Goal: Task Accomplishment & Management: Manage account settings

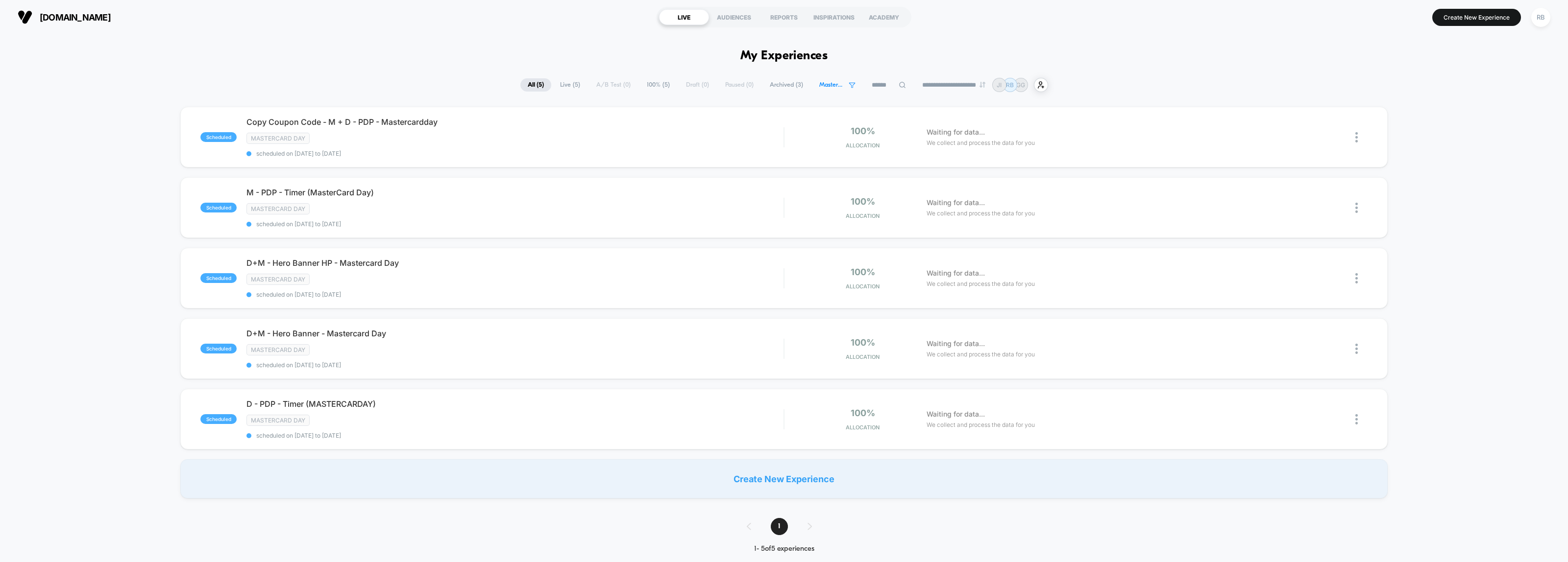
click at [535, 81] on span "All ( 5 )" at bounding box center [535, 85] width 31 height 13
click at [102, 22] on button "[DOMAIN_NAME]" at bounding box center [63, 17] width 99 height 16
click at [49, 18] on span "[DOMAIN_NAME]" at bounding box center [75, 18] width 71 height 11
drag, startPoint x: 776, startPoint y: 57, endPoint x: 1081, endPoint y: 8, distance: 308.9
click at [776, 57] on h1 "My Experiences" at bounding box center [784, 56] width 87 height 14
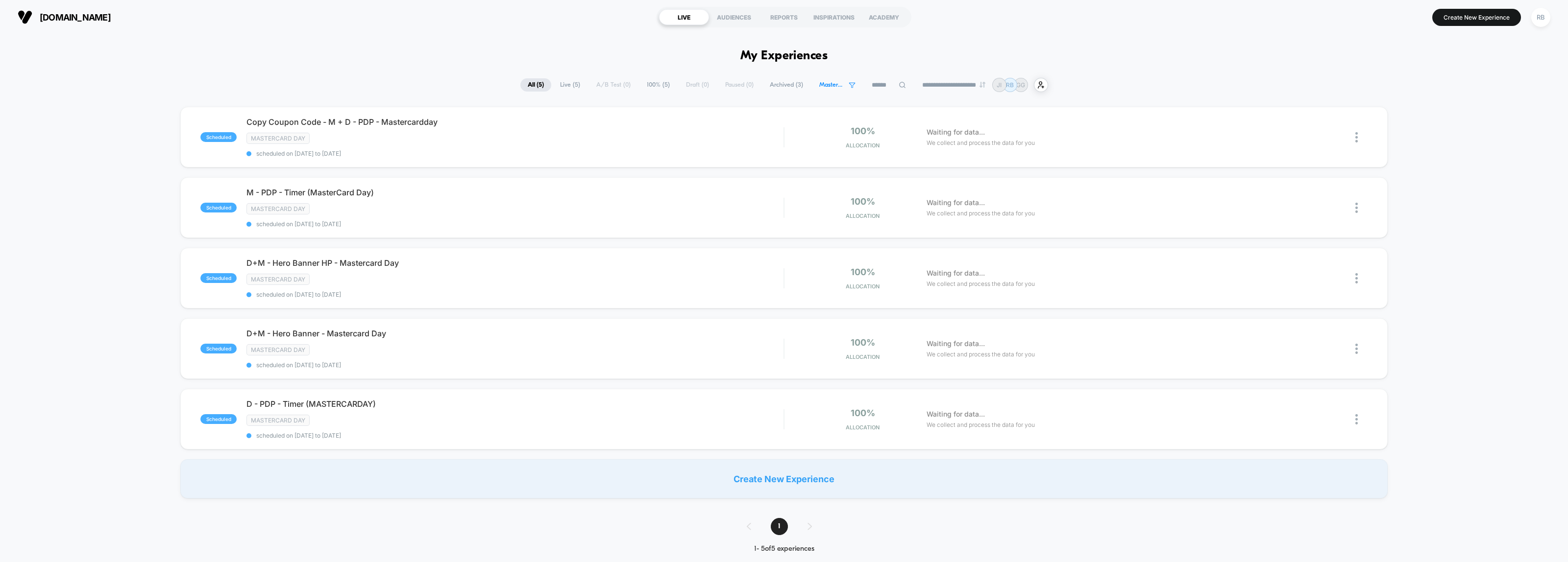
drag, startPoint x: 676, startPoint y: 18, endPoint x: 694, endPoint y: 19, distance: 18.0
click at [679, 18] on div "LIVE" at bounding box center [684, 17] width 50 height 16
drag, startPoint x: 730, startPoint y: 20, endPoint x: 659, endPoint y: 23, distance: 71.1
click at [729, 21] on div "AUDIENCES" at bounding box center [734, 17] width 50 height 16
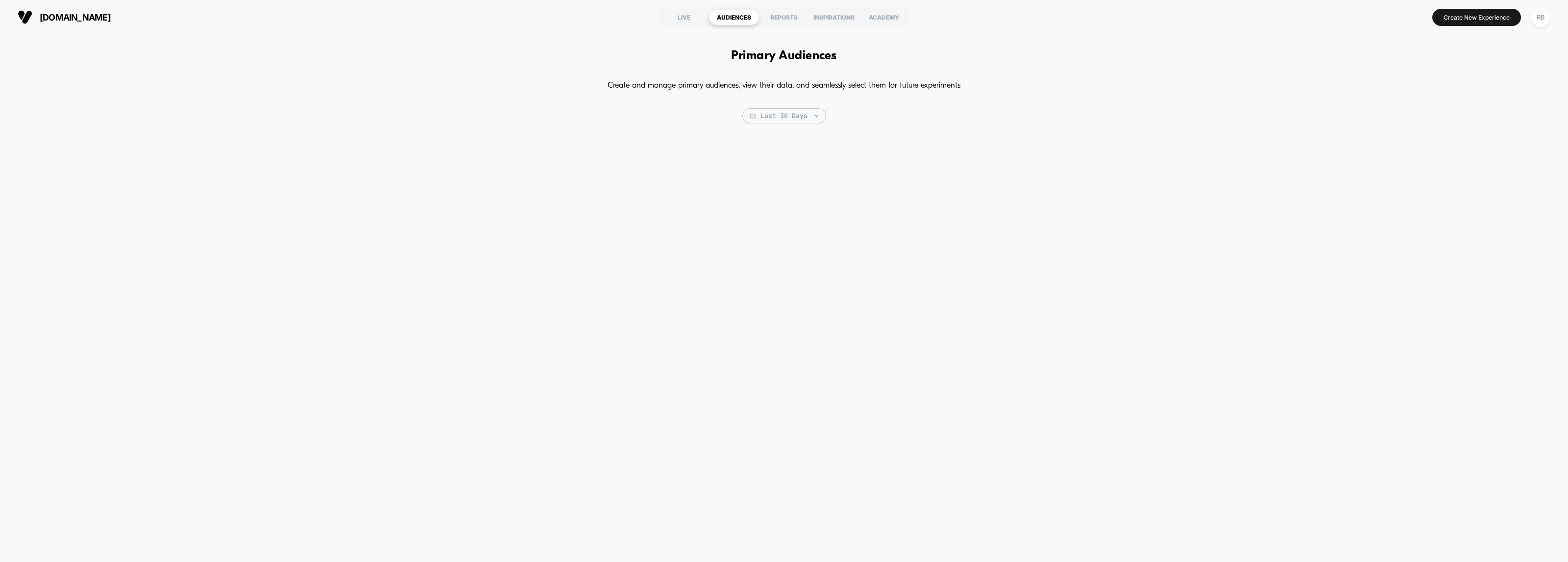
click at [79, 20] on span "[DOMAIN_NAME]" at bounding box center [75, 18] width 71 height 11
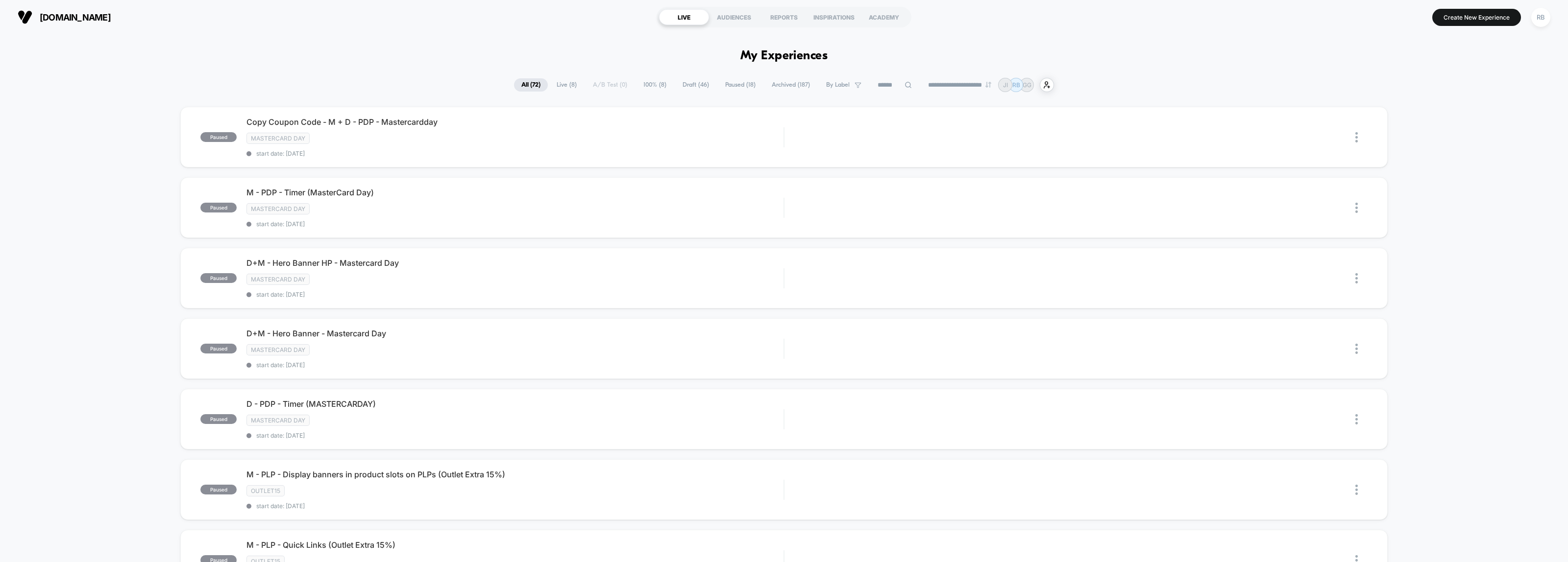
click at [908, 82] on input at bounding box center [894, 85] width 49 height 12
click at [820, 85] on span "By Label" at bounding box center [819, 85] width 50 height 13
click at [821, 119] on div "Mastercard day" at bounding box center [836, 116] width 93 height 10
click at [823, 262] on button "Save" at bounding box center [836, 263] width 93 height 15
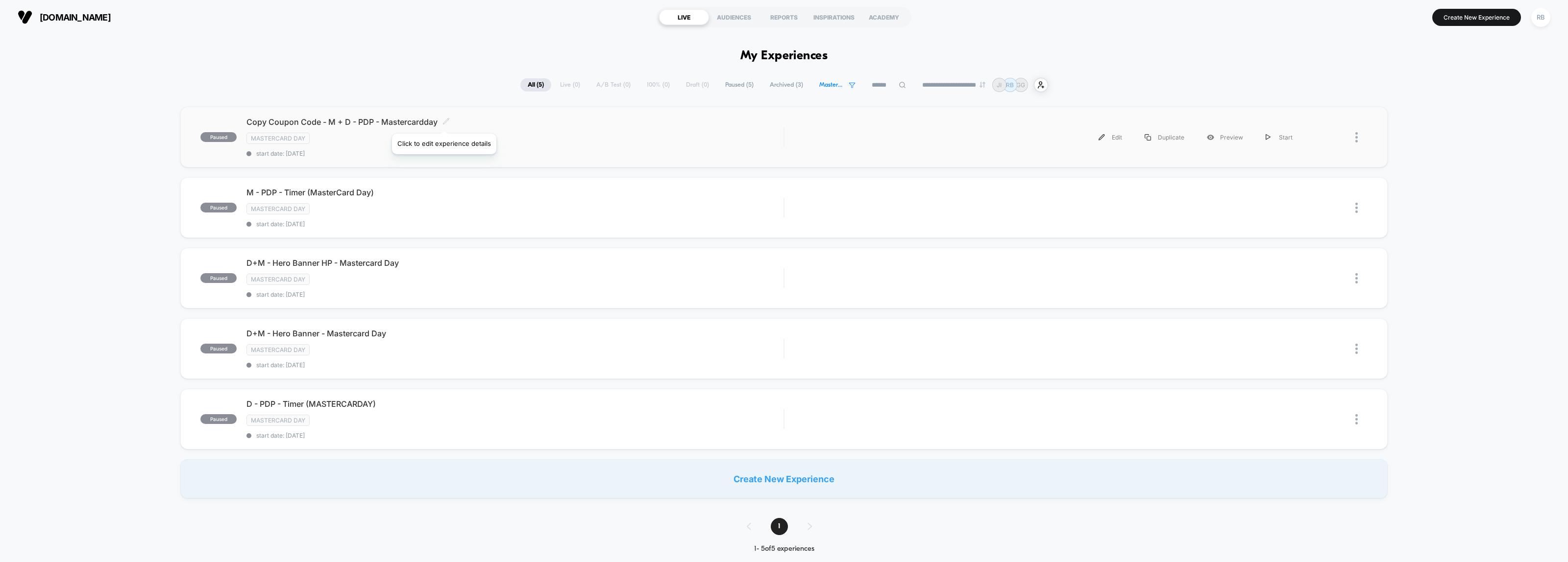
click at [444, 121] on icon at bounding box center [445, 120] width 6 height 6
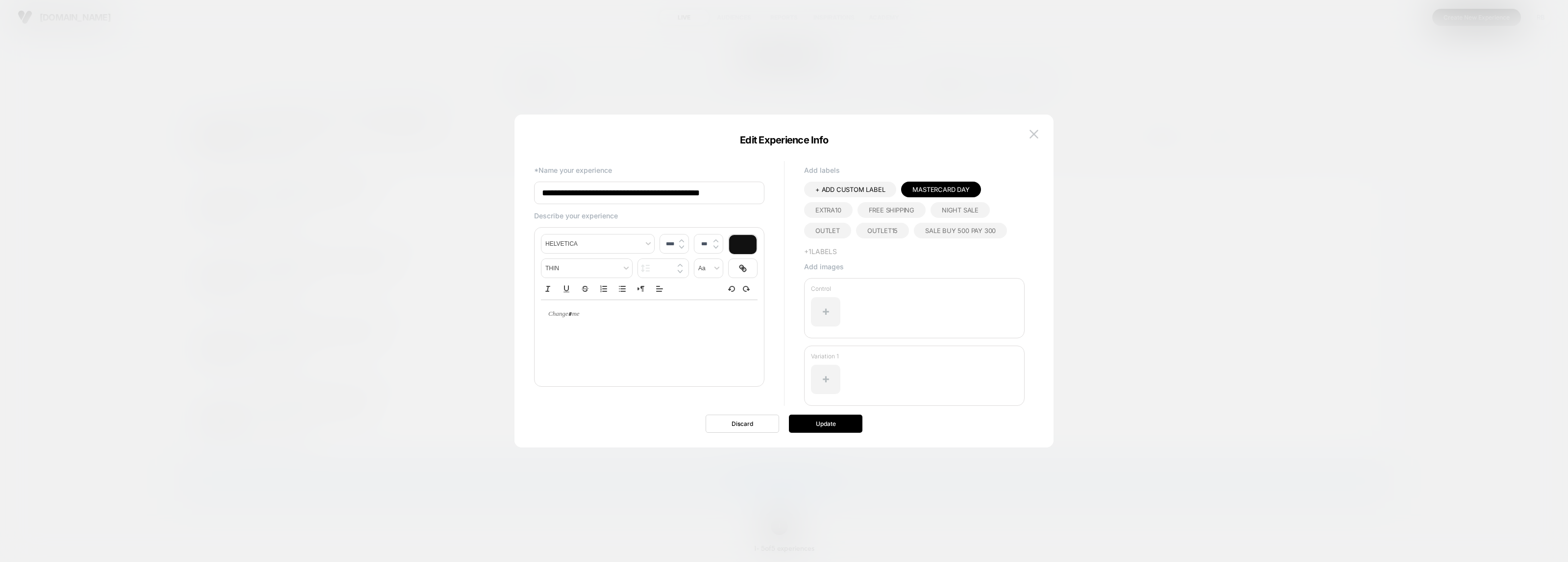
click at [1039, 133] on button at bounding box center [1034, 134] width 14 height 14
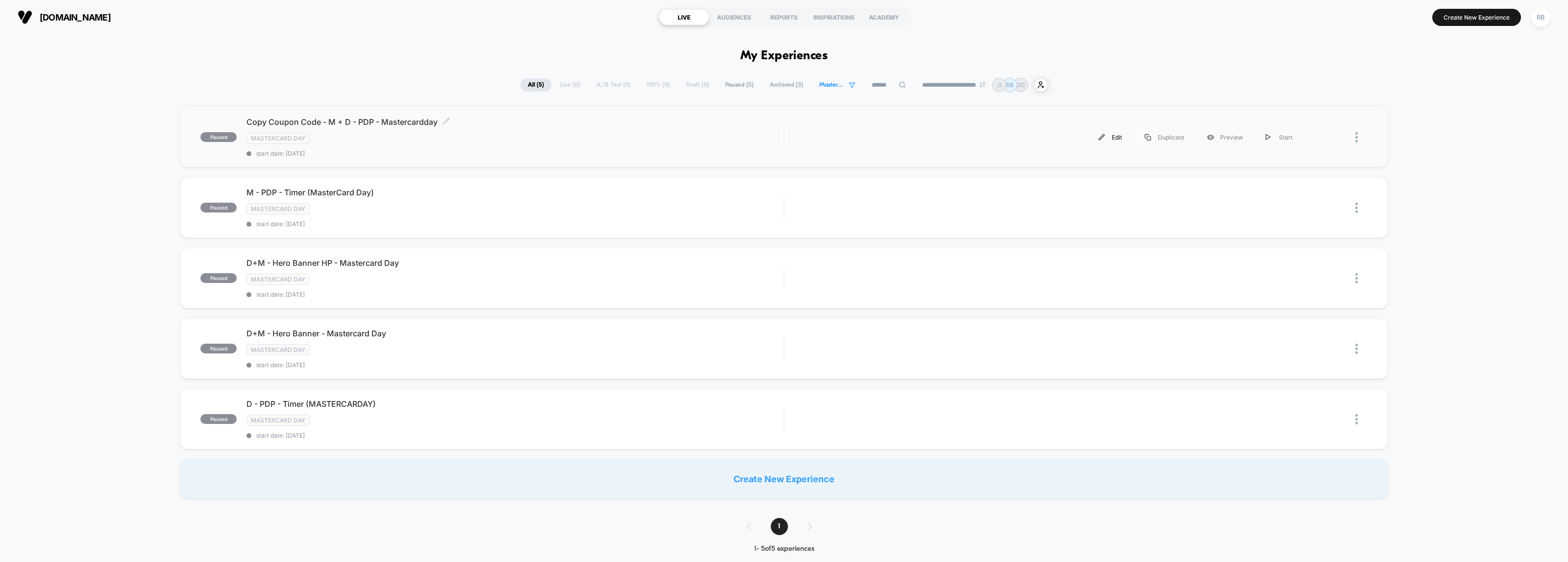
click at [1116, 136] on div "Edit" at bounding box center [1111, 137] width 46 height 22
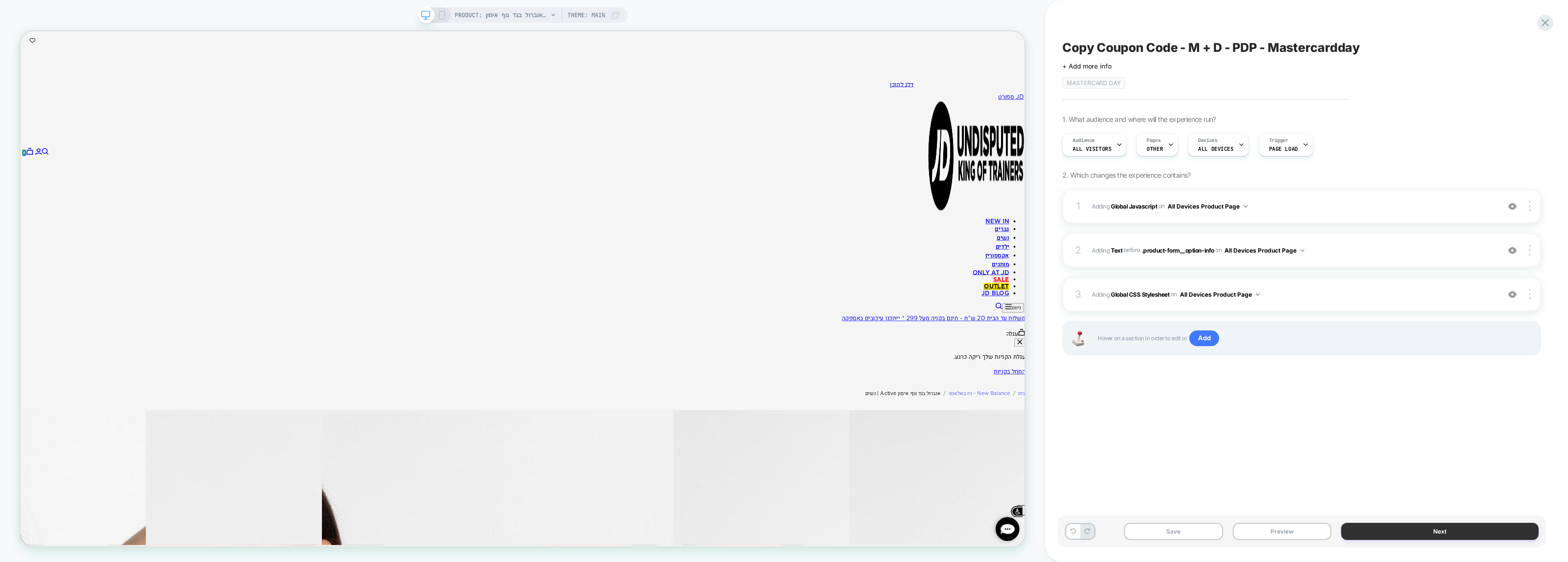
click at [1455, 528] on button "Next" at bounding box center [1439, 532] width 197 height 17
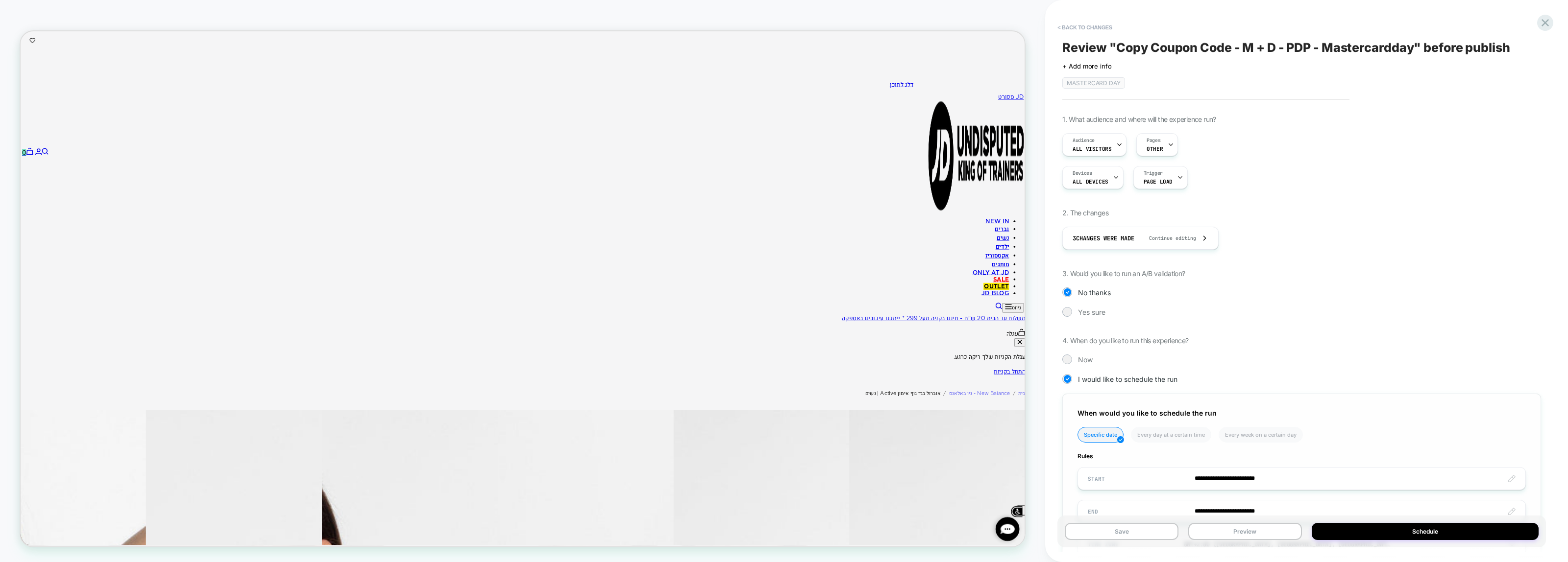
scroll to position [79, 0]
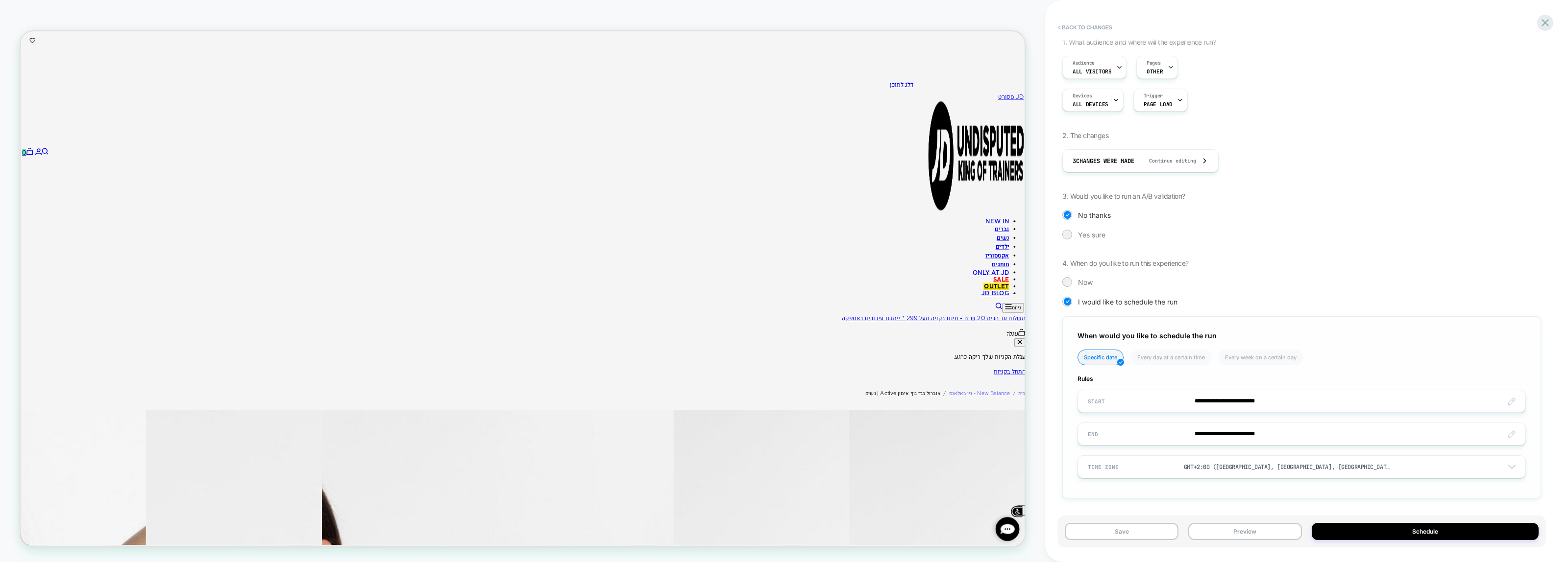
click at [1232, 401] on input "**********" at bounding box center [1301, 401] width 447 height 23
click at [1202, 263] on span "›" at bounding box center [1199, 260] width 14 height 8
click at [1116, 322] on td "10" at bounding box center [1116, 320] width 16 height 13
type input "**********"
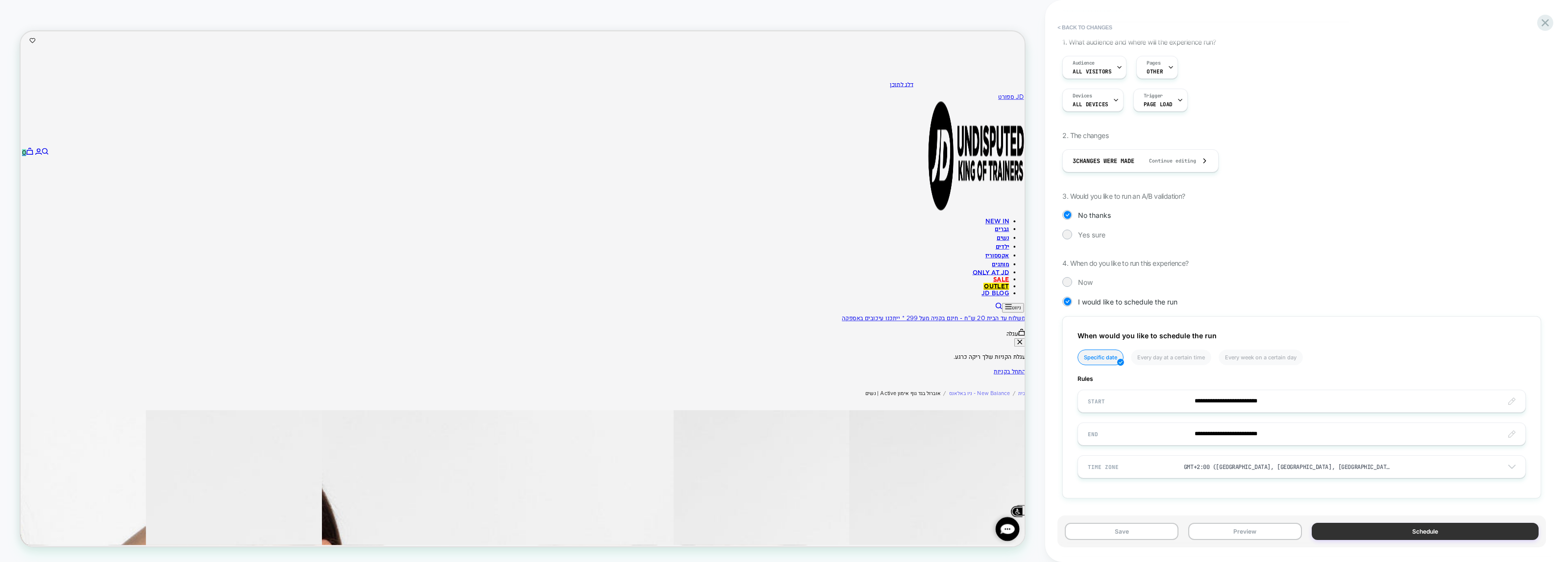
click at [1397, 536] on button "Schedule" at bounding box center [1425, 532] width 227 height 17
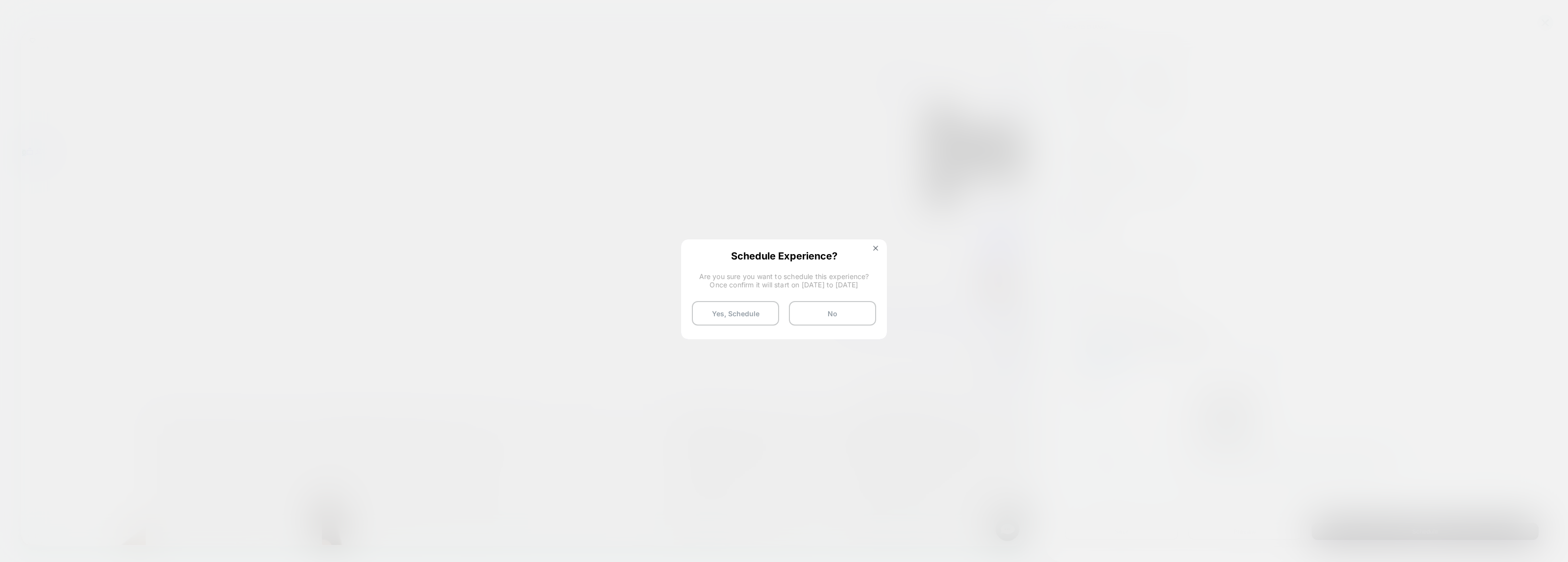
click at [735, 326] on div "Schedule Experience? Are you sure you want to schedule this experience? Once co…" at bounding box center [784, 288] width 203 height 95
click at [735, 317] on button "Yes, Schedule" at bounding box center [735, 313] width 87 height 24
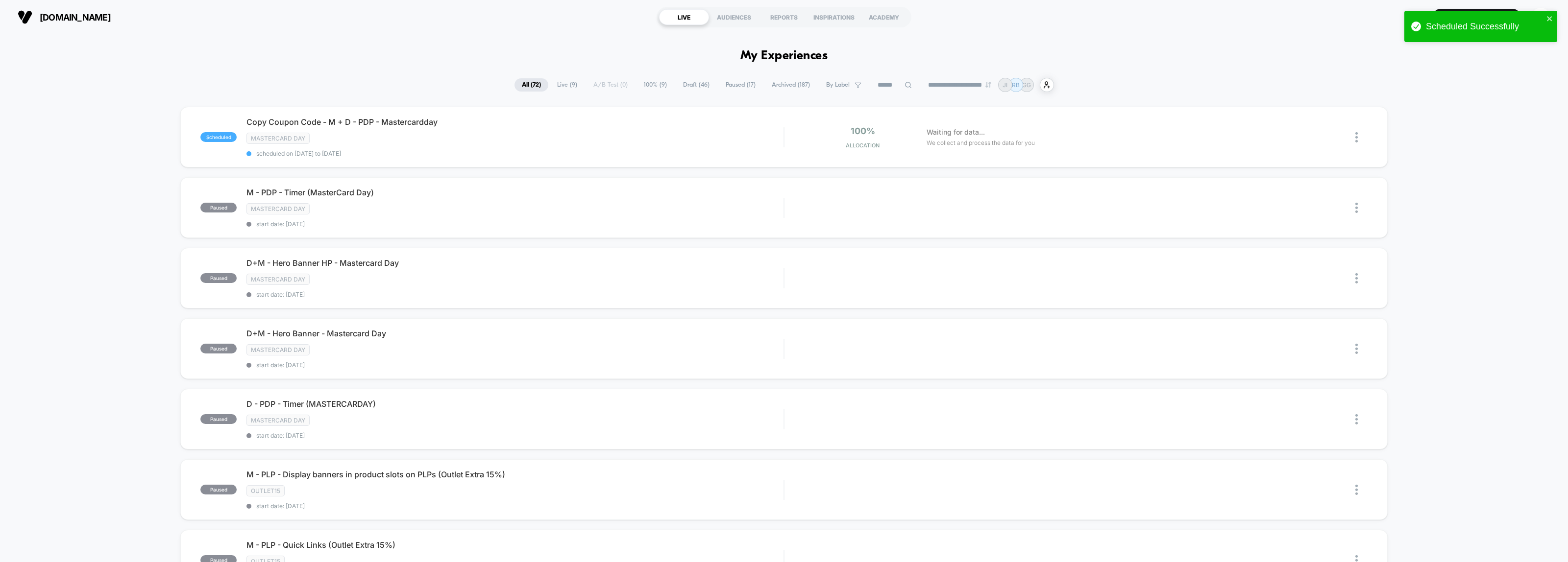
click at [834, 87] on span "By Label" at bounding box center [838, 85] width 23 height 7
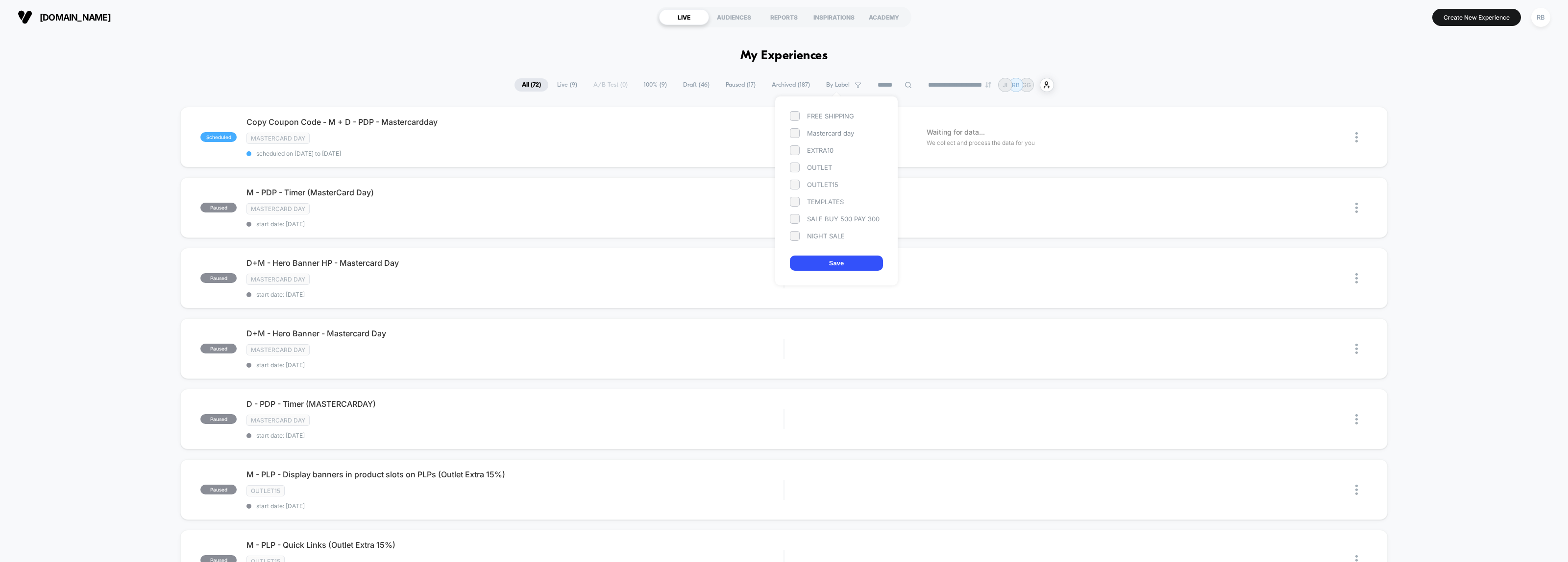
click at [834, 136] on div "Mastercard day" at bounding box center [836, 133] width 93 height 10
click at [830, 266] on button "Save" at bounding box center [836, 263] width 93 height 15
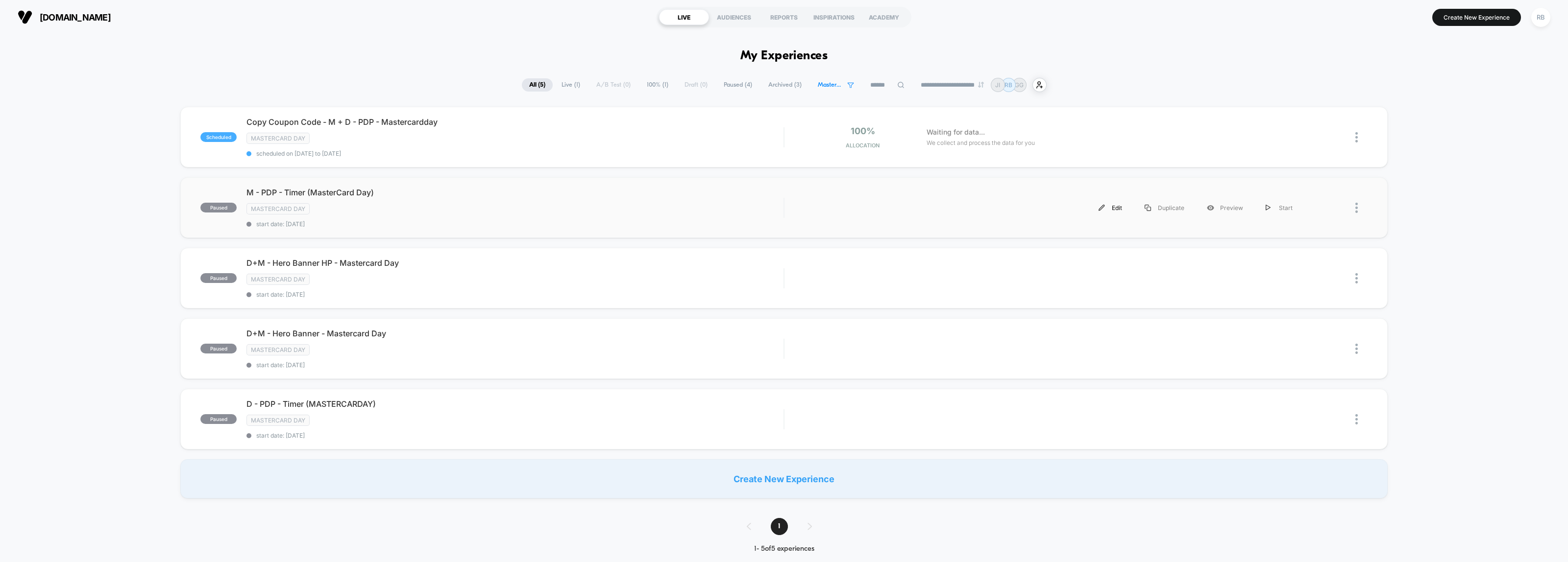
click at [1108, 205] on div "Edit" at bounding box center [1111, 208] width 46 height 22
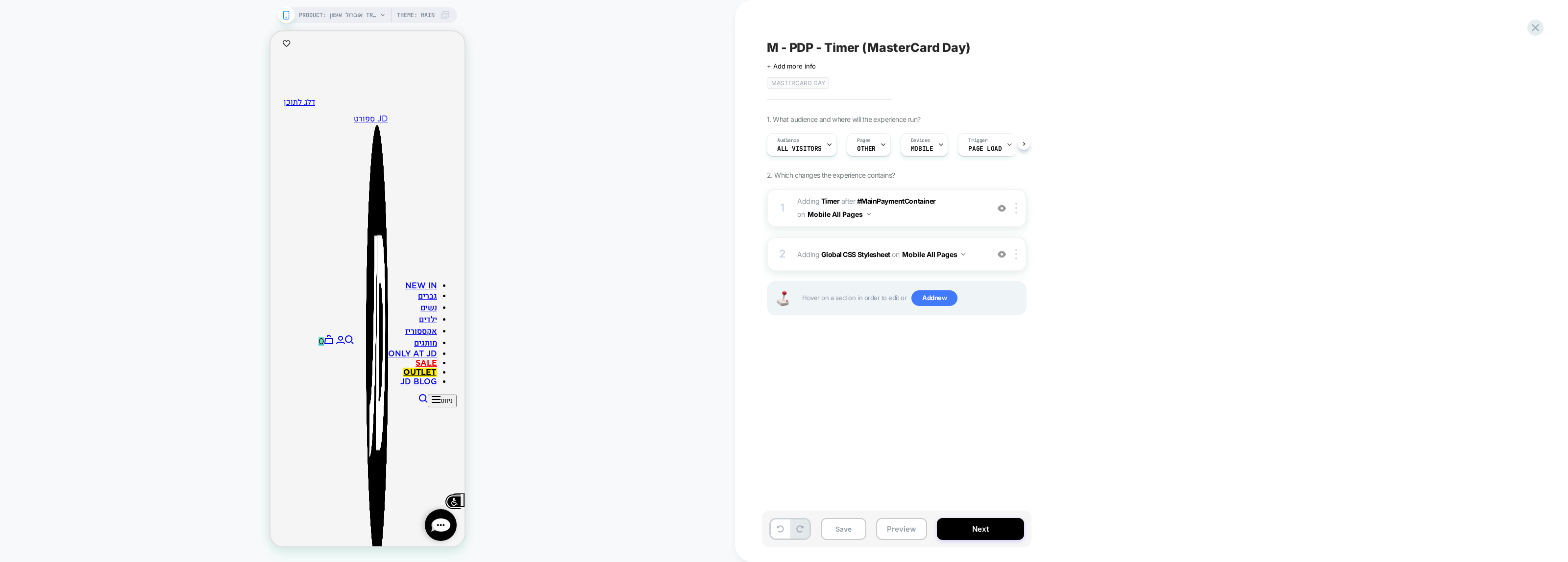
scroll to position [0, 1]
click at [959, 523] on button "Next" at bounding box center [981, 529] width 87 height 22
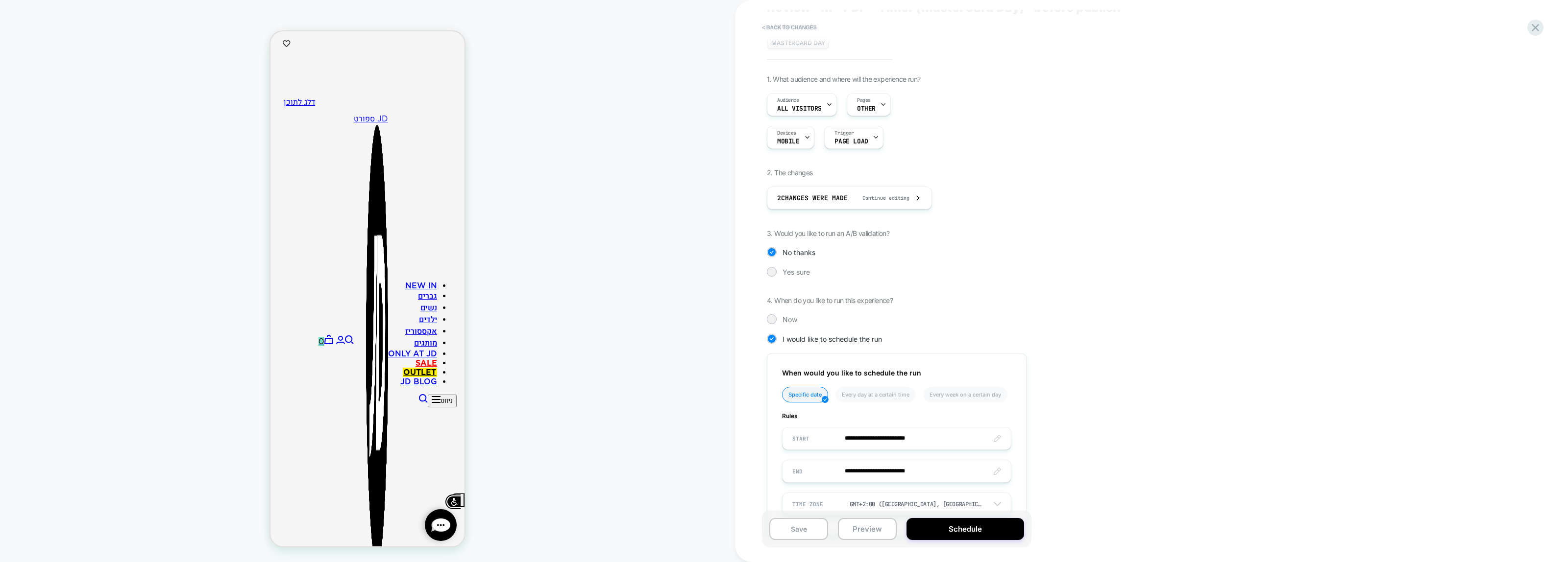
scroll to position [79, 0]
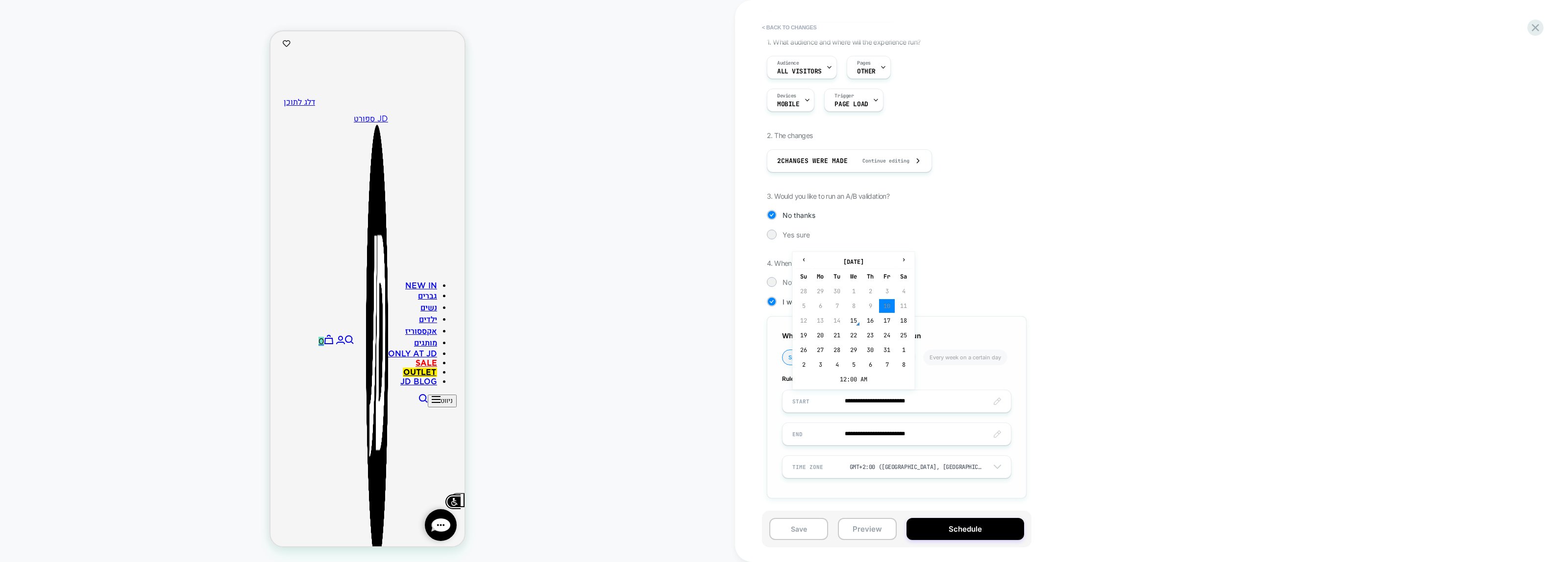
click at [868, 397] on input "**********" at bounding box center [897, 401] width 228 height 23
drag, startPoint x: 900, startPoint y: 268, endPoint x: 893, endPoint y: 280, distance: 13.9
click at [900, 268] on th "›" at bounding box center [904, 261] width 16 height 13
click at [820, 321] on td "10" at bounding box center [821, 320] width 16 height 13
type input "**********"
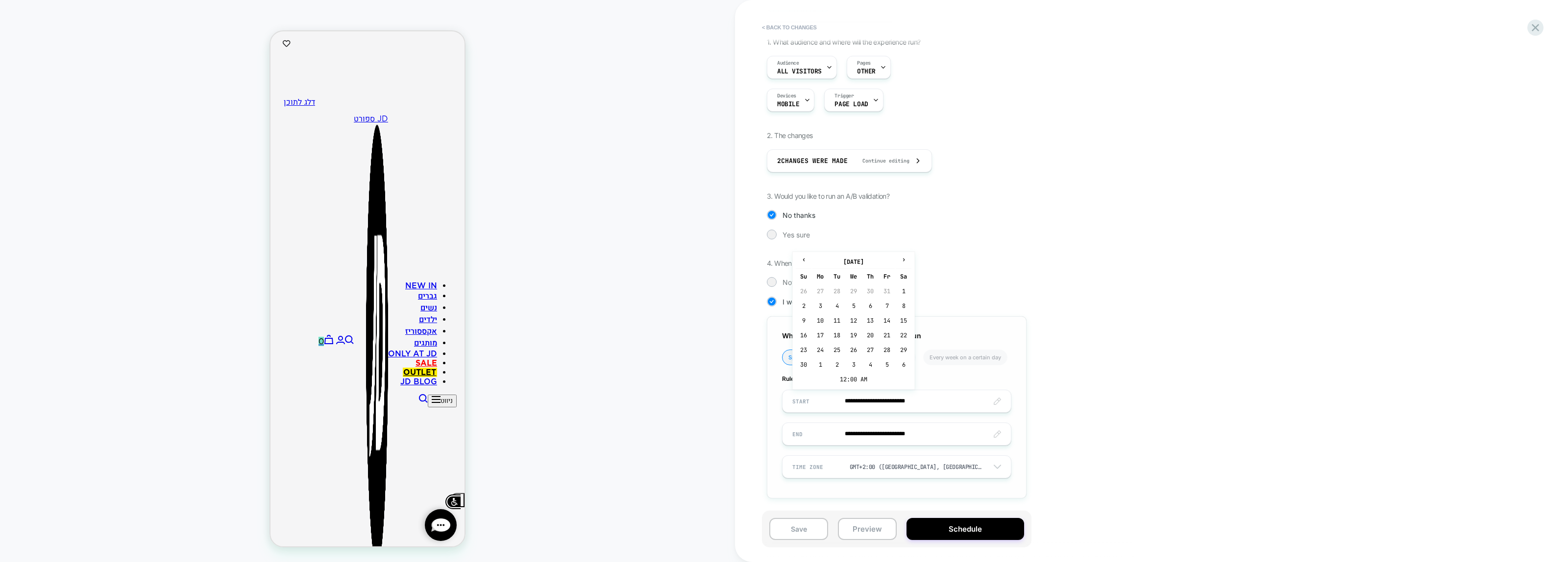
type input "**********"
click at [950, 532] on button "Schedule" at bounding box center [966, 529] width 118 height 22
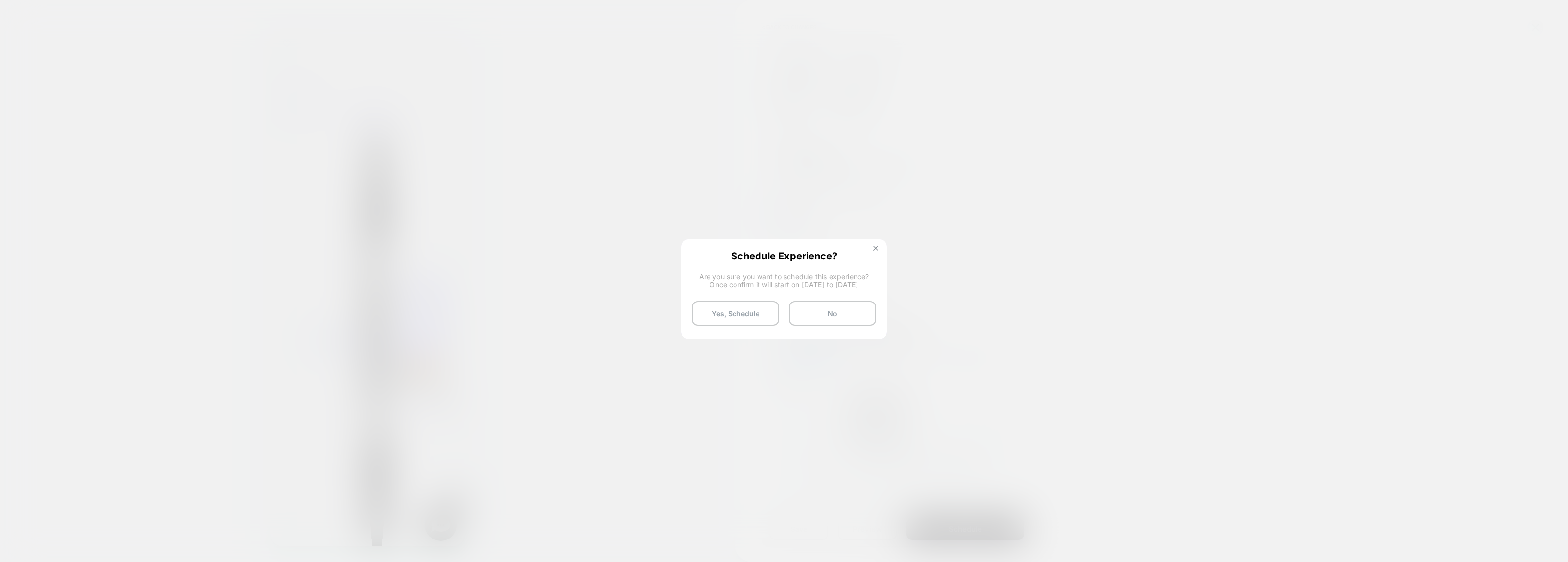
click at [874, 245] on div "Schedule Experience? Are you sure you want to schedule this experience? Once co…" at bounding box center [784, 288] width 203 height 95
click at [875, 252] on button at bounding box center [875, 249] width 11 height 8
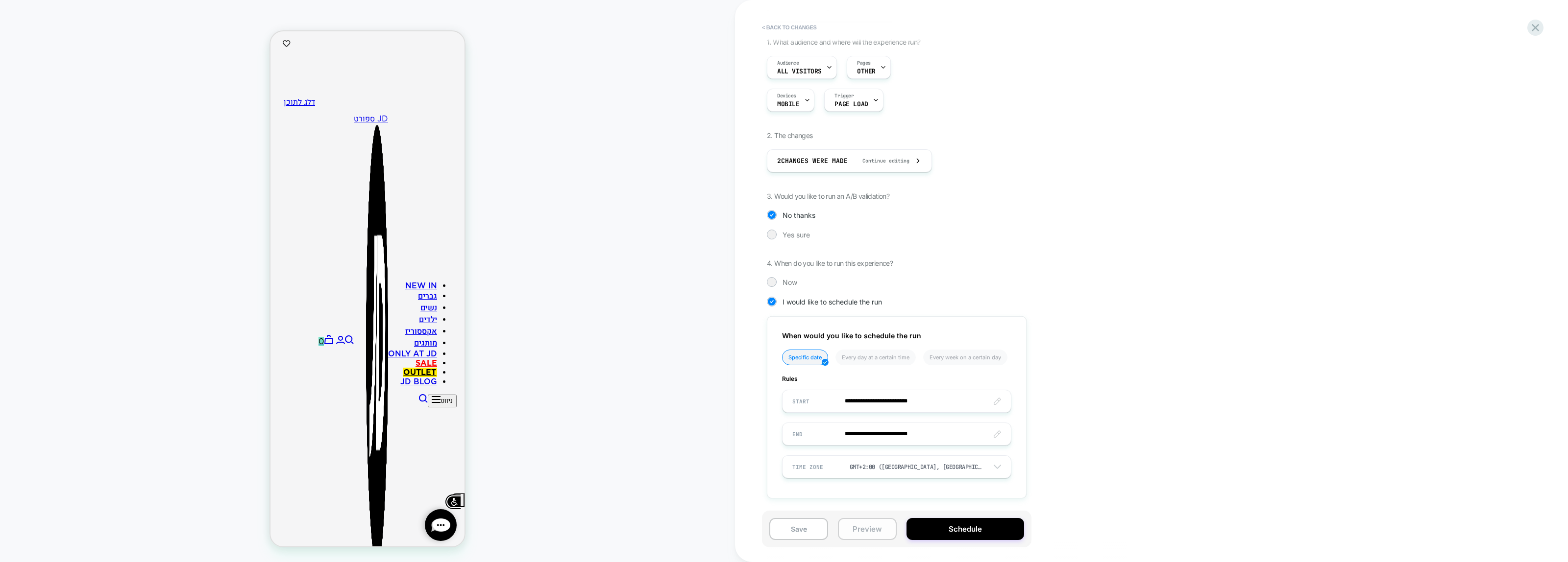
click at [850, 533] on button "Preview" at bounding box center [867, 529] width 59 height 22
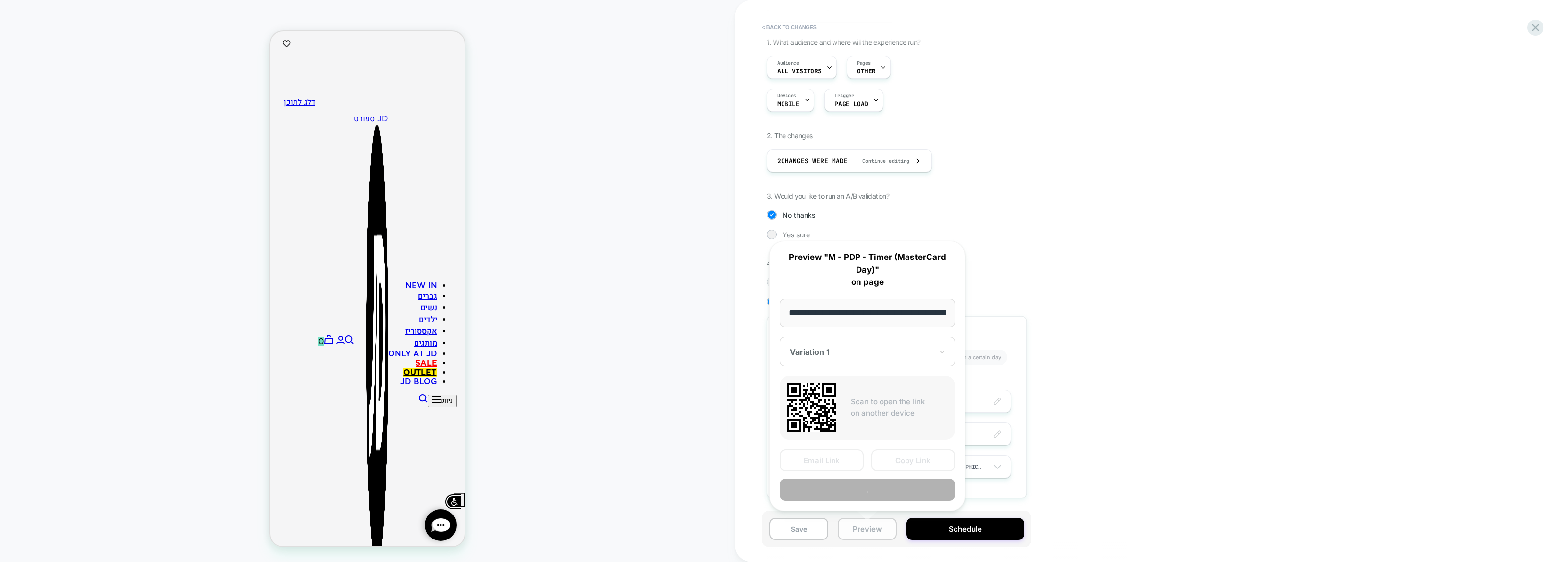
scroll to position [0, 112]
drag, startPoint x: 1281, startPoint y: 417, endPoint x: 915, endPoint y: 518, distance: 379.7
click at [1277, 419] on div "**********" at bounding box center [1152, 281] width 834 height 562
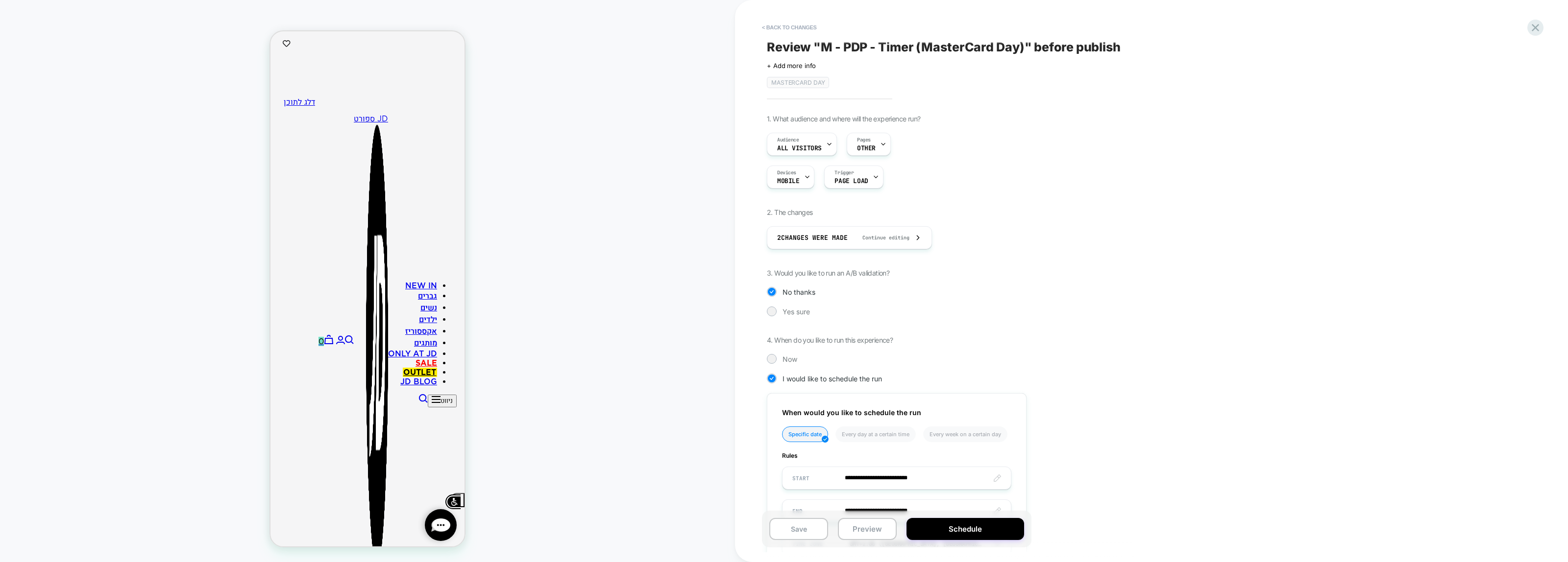
scroll to position [0, 0]
click at [792, 29] on button "< Back to changes" at bounding box center [790, 28] width 64 height 16
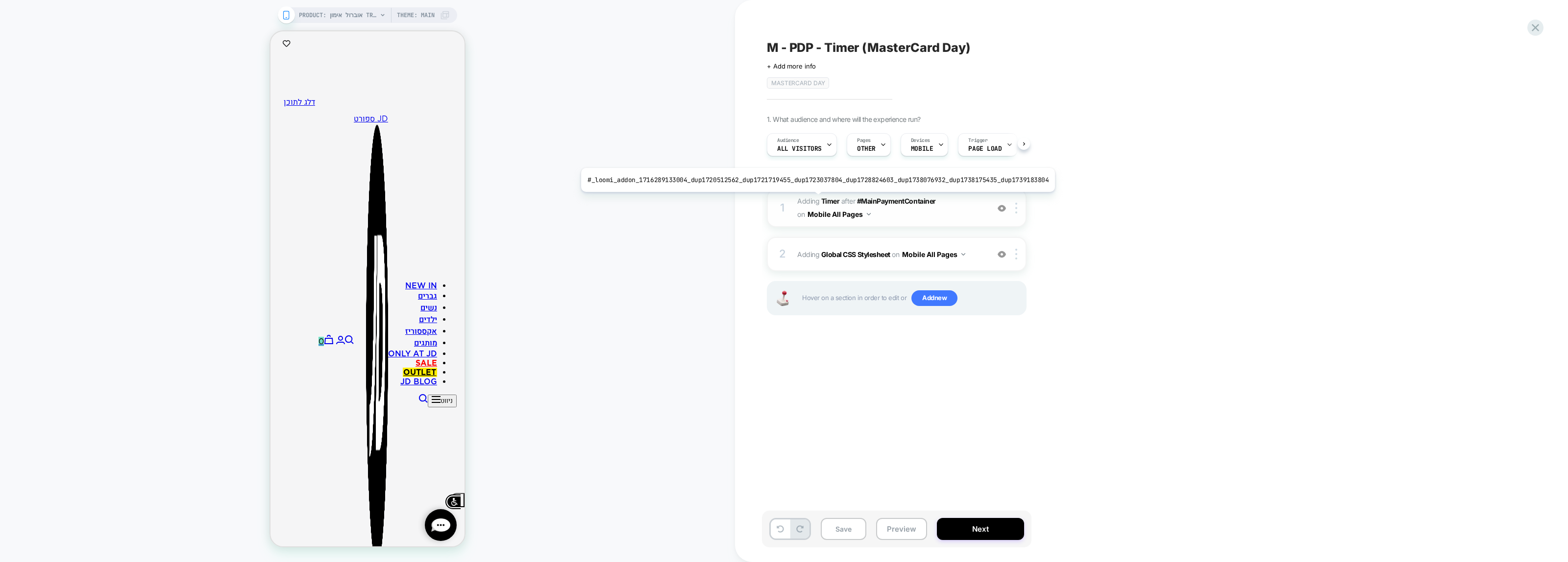
scroll to position [0, 1]
click at [940, 210] on span "#_loomi_addon_1716289133004_dup1720512562_dup1721719455_dup1723037804_dup172882…" at bounding box center [891, 209] width 187 height 27
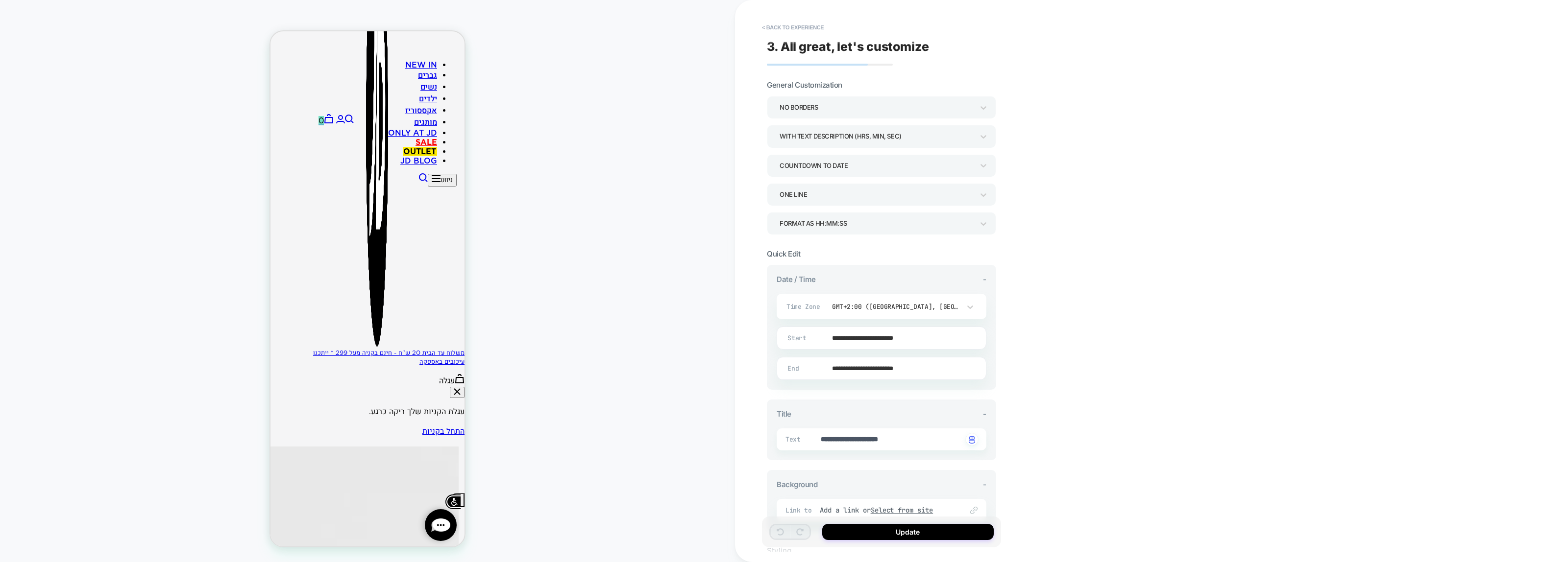
scroll to position [325, 0]
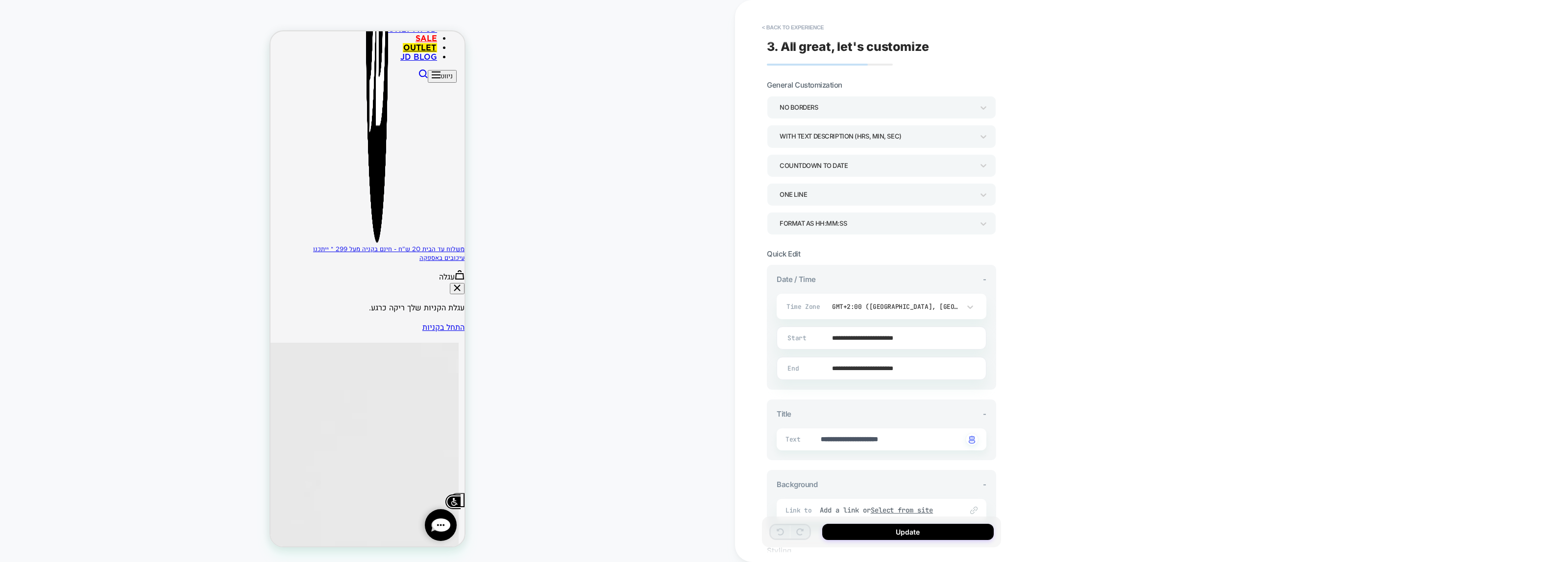
click at [891, 337] on input "**********" at bounding box center [880, 338] width 209 height 23
drag, startPoint x: 900, startPoint y: 198, endPoint x: 893, endPoint y: 208, distance: 12.2
click at [900, 198] on span "›" at bounding box center [898, 196] width 14 height 7
click at [811, 259] on td "10" at bounding box center [816, 257] width 16 height 13
type textarea "*"
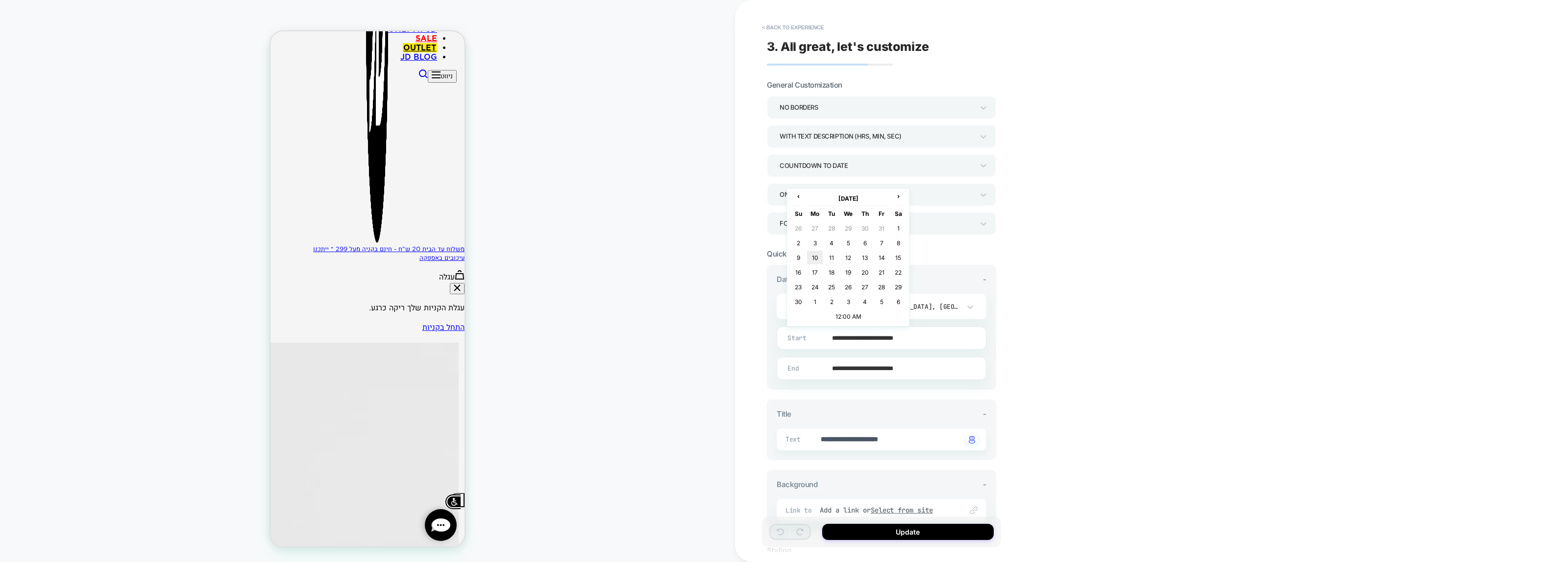
type input "**********"
click at [883, 368] on input "**********" at bounding box center [880, 368] width 209 height 23
click at [893, 234] on th "›" at bounding box center [899, 228] width 16 height 13
drag, startPoint x: 817, startPoint y: 289, endPoint x: 834, endPoint y: 351, distance: 64.3
click at [817, 290] on td "10" at bounding box center [816, 287] width 16 height 13
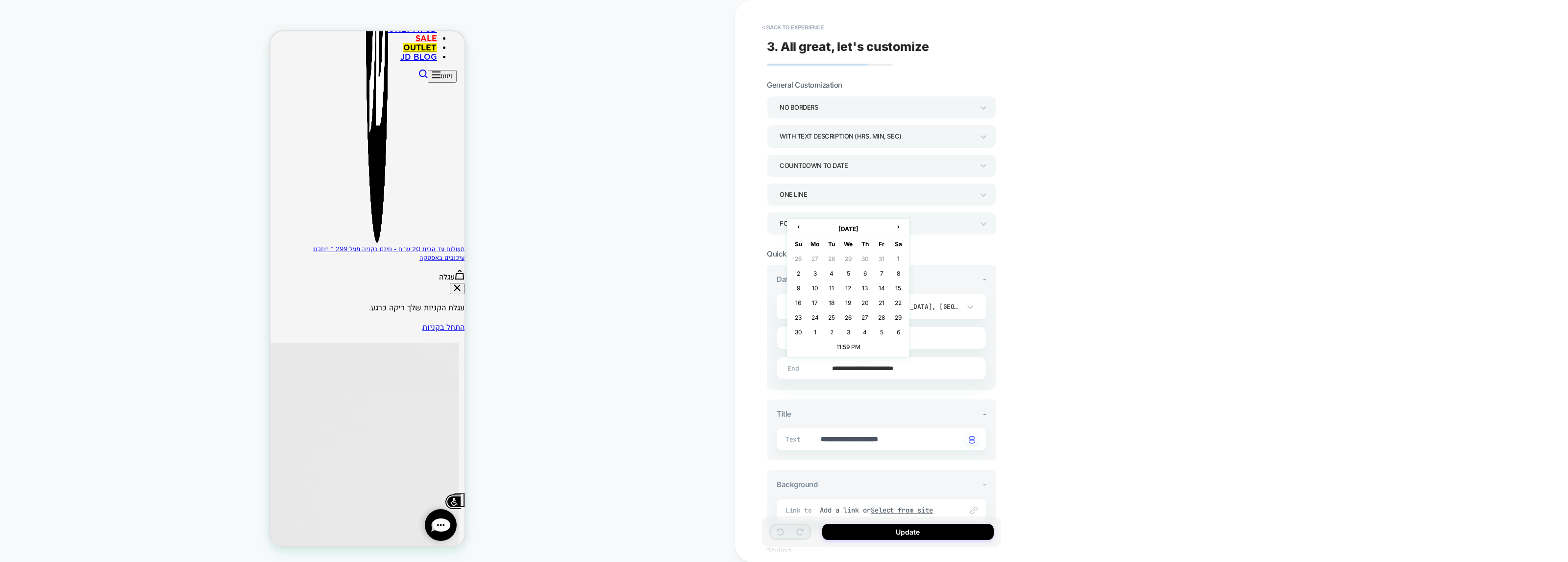
type textarea "*"
type input "**********"
click at [926, 535] on button "Update" at bounding box center [908, 533] width 171 height 16
type textarea "*"
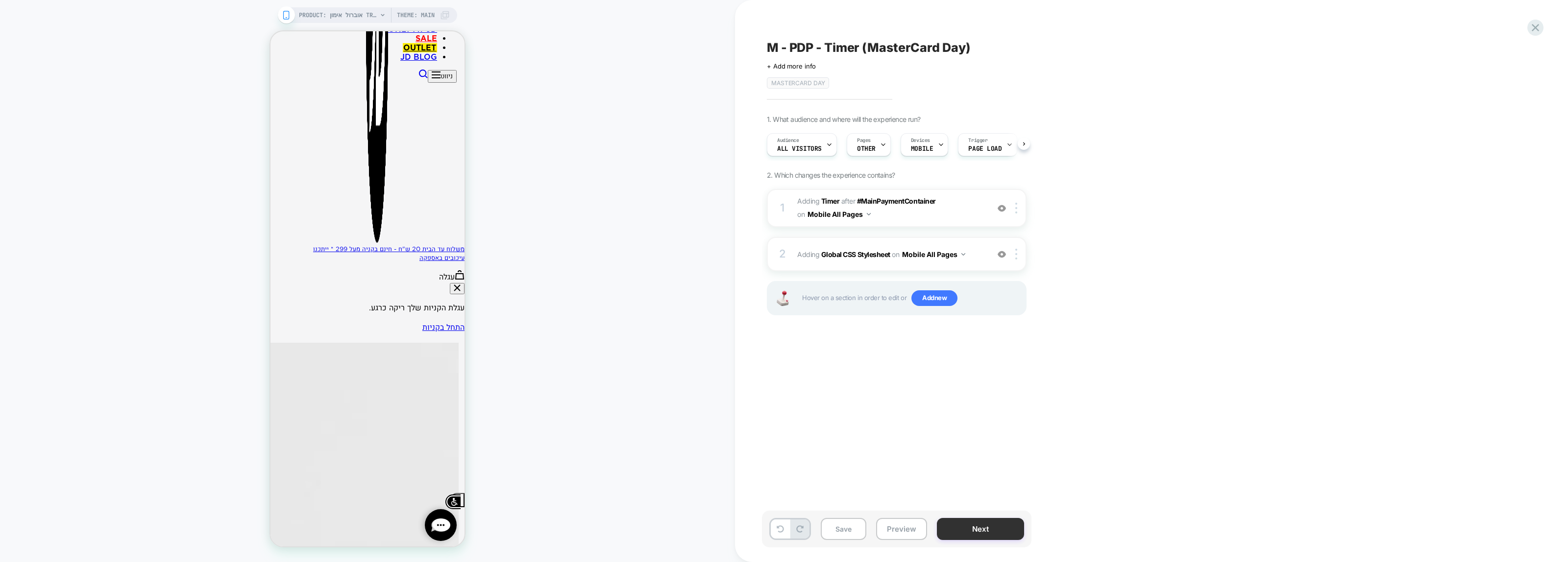
scroll to position [0, 1]
click at [967, 529] on button "Next" at bounding box center [981, 529] width 87 height 22
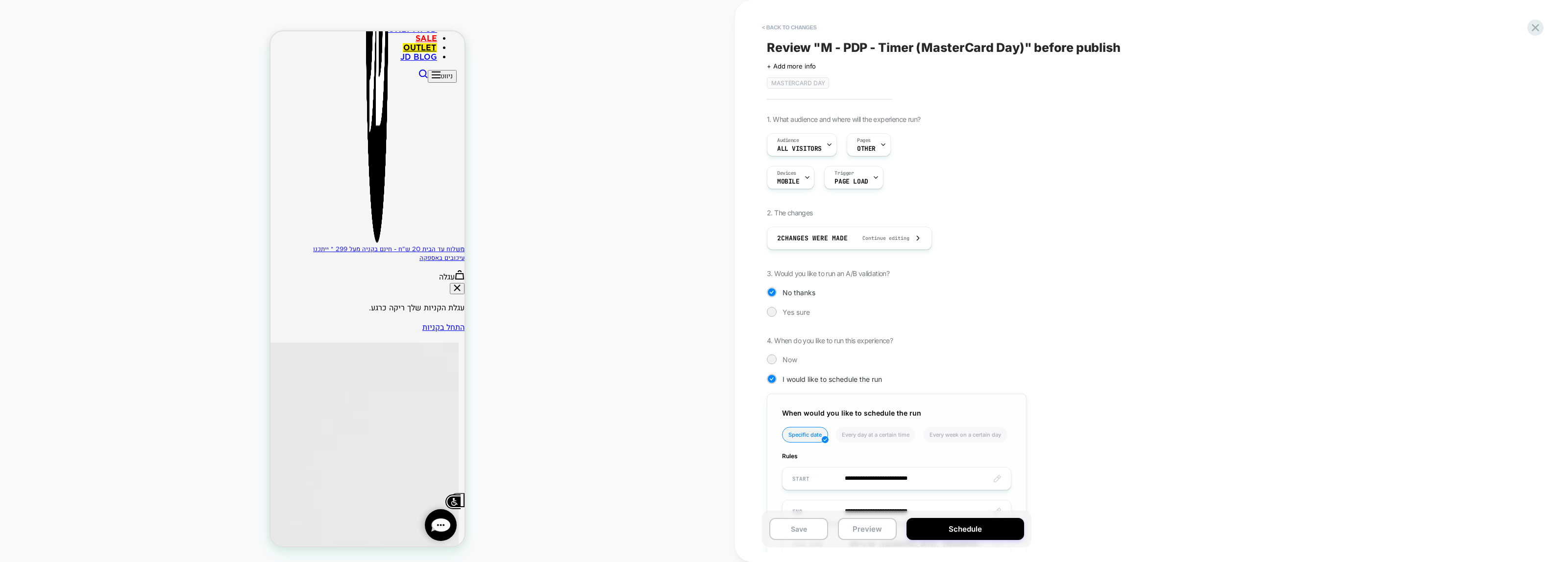
scroll to position [79, 0]
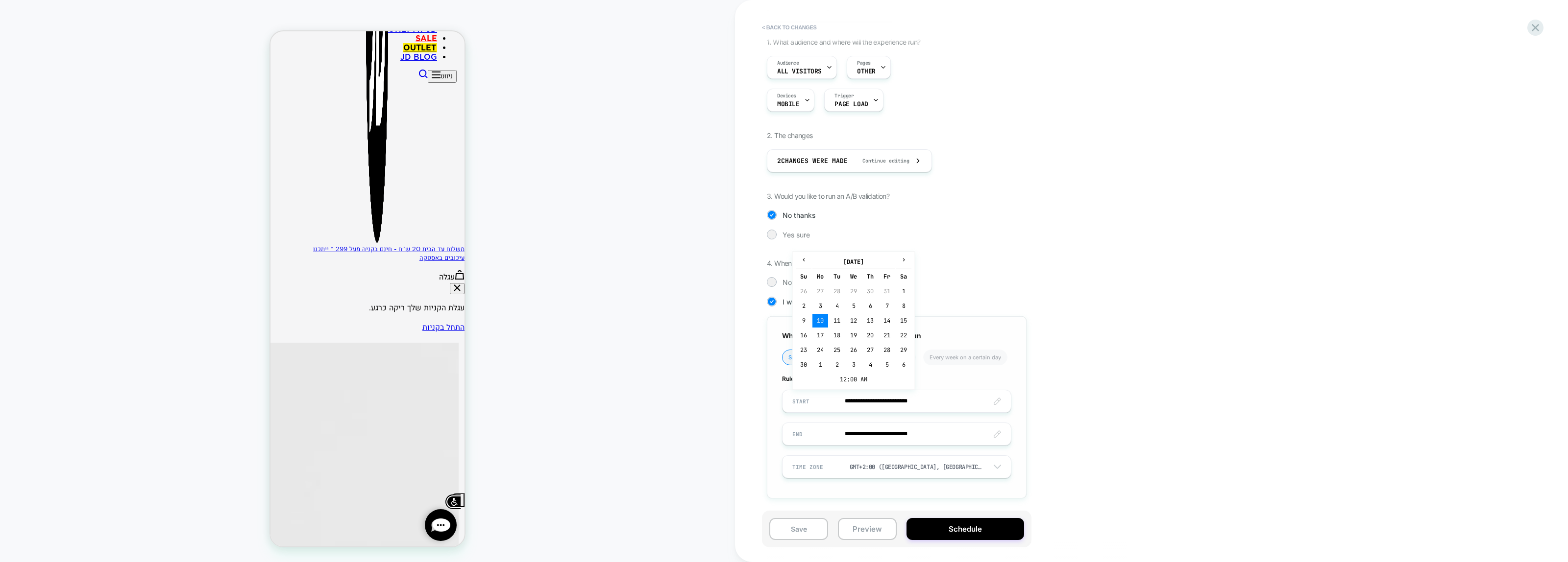
click at [868, 402] on input "**********" at bounding box center [897, 401] width 228 height 23
click at [1186, 358] on div "**********" at bounding box center [1152, 281] width 834 height 562
click at [978, 533] on button "Schedule" at bounding box center [966, 529] width 118 height 22
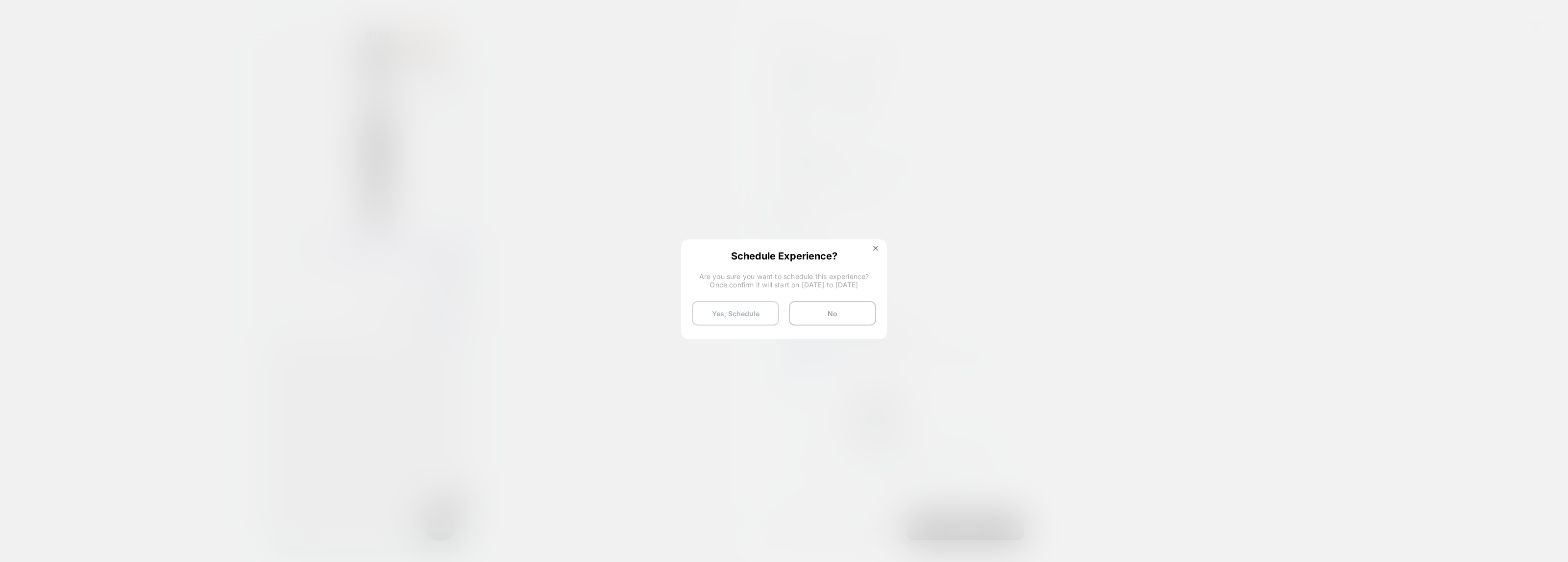
click at [743, 315] on button "Yes, Schedule" at bounding box center [735, 313] width 87 height 24
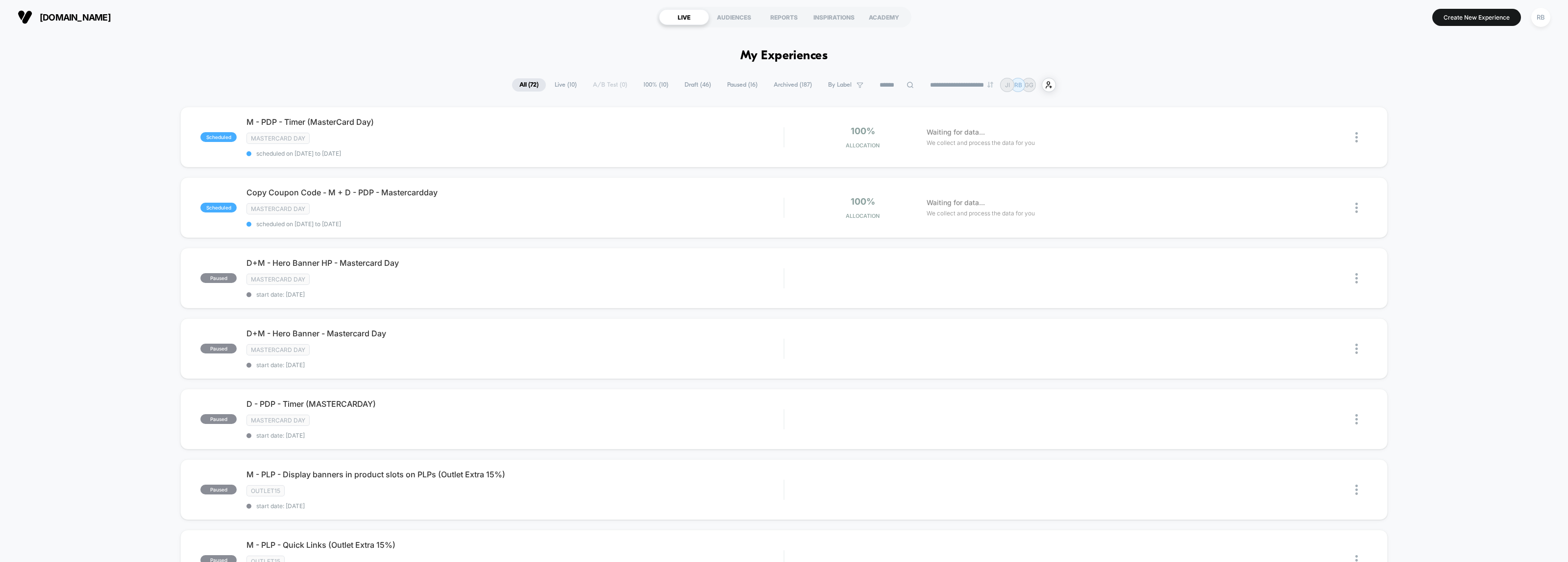
click at [839, 84] on span "By Label" at bounding box center [840, 85] width 23 height 7
click at [809, 148] on div "Mastercard day" at bounding box center [839, 150] width 93 height 10
click at [813, 259] on button "Save" at bounding box center [839, 263] width 93 height 15
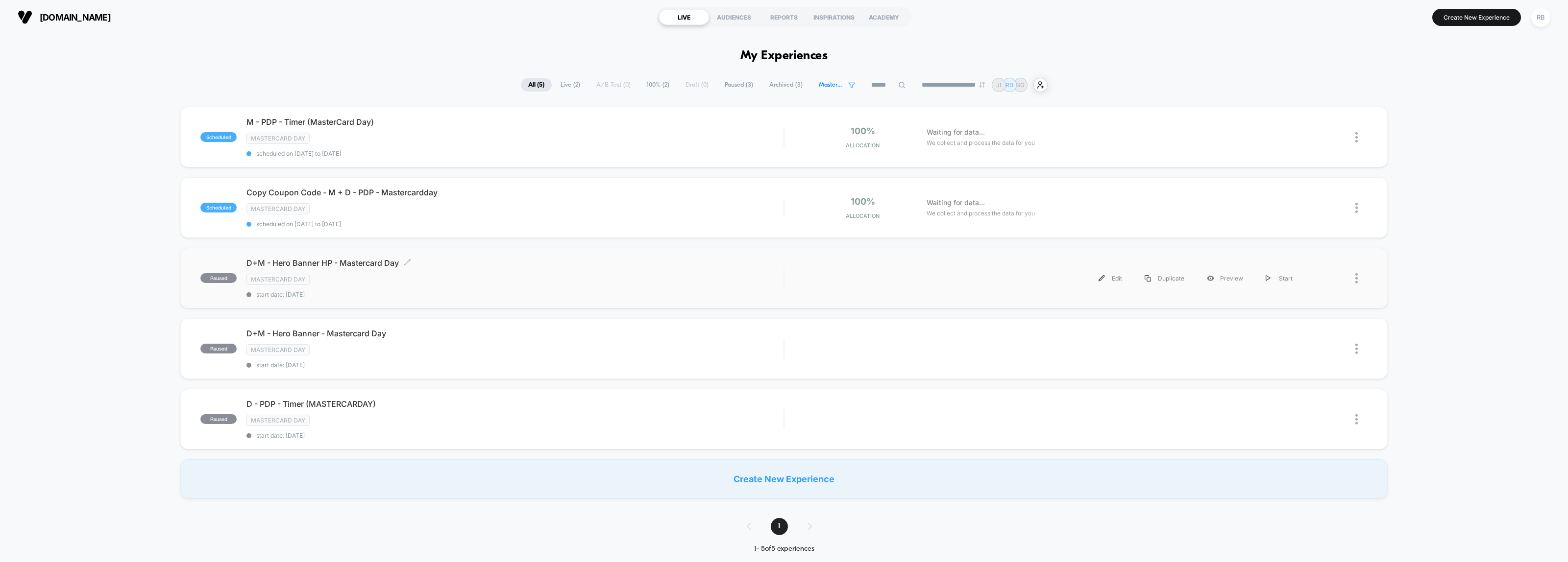
click at [634, 275] on div "Mastercard day" at bounding box center [515, 279] width 537 height 12
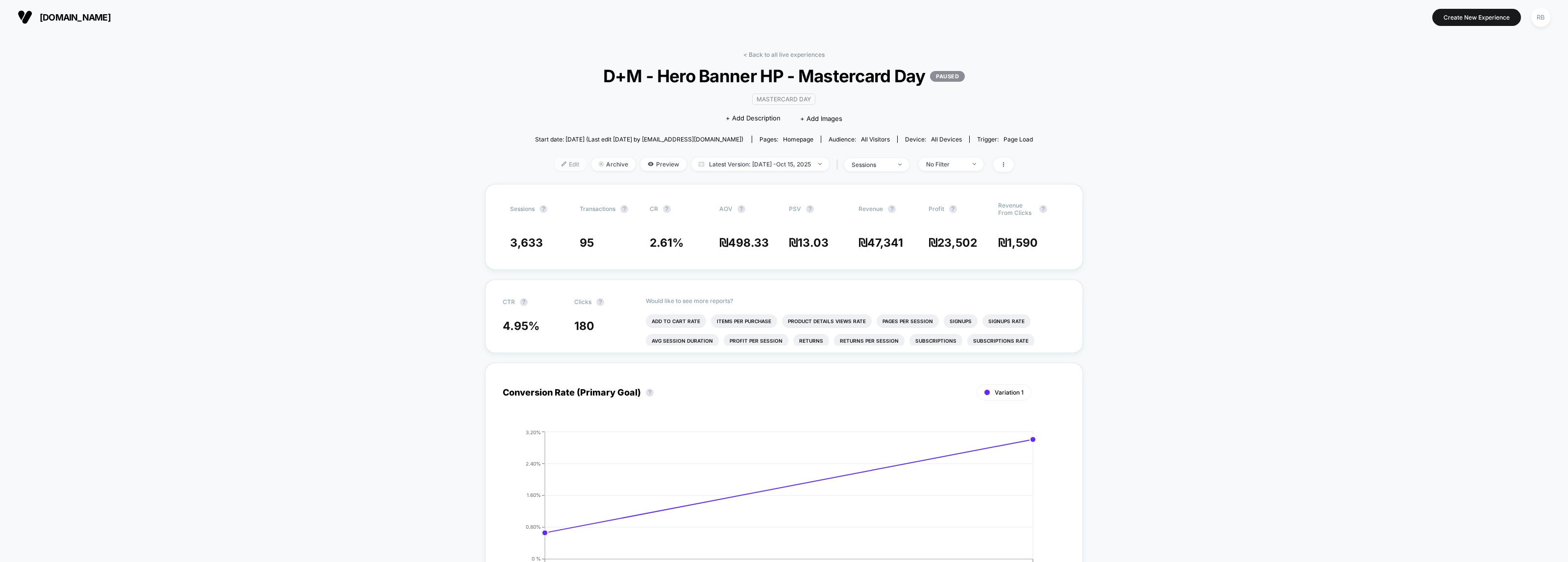
click at [554, 165] on span "Edit" at bounding box center [570, 164] width 32 height 13
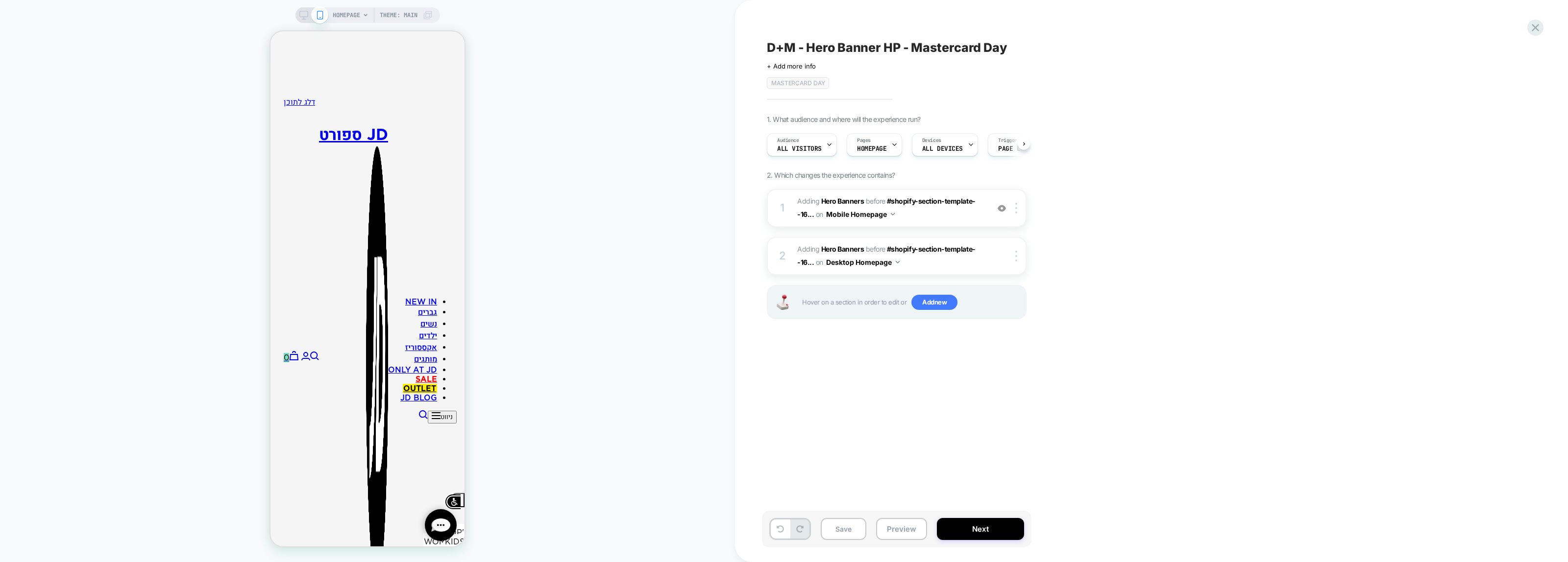
scroll to position [0, 1]
click at [983, 525] on button "Next" at bounding box center [981, 529] width 87 height 22
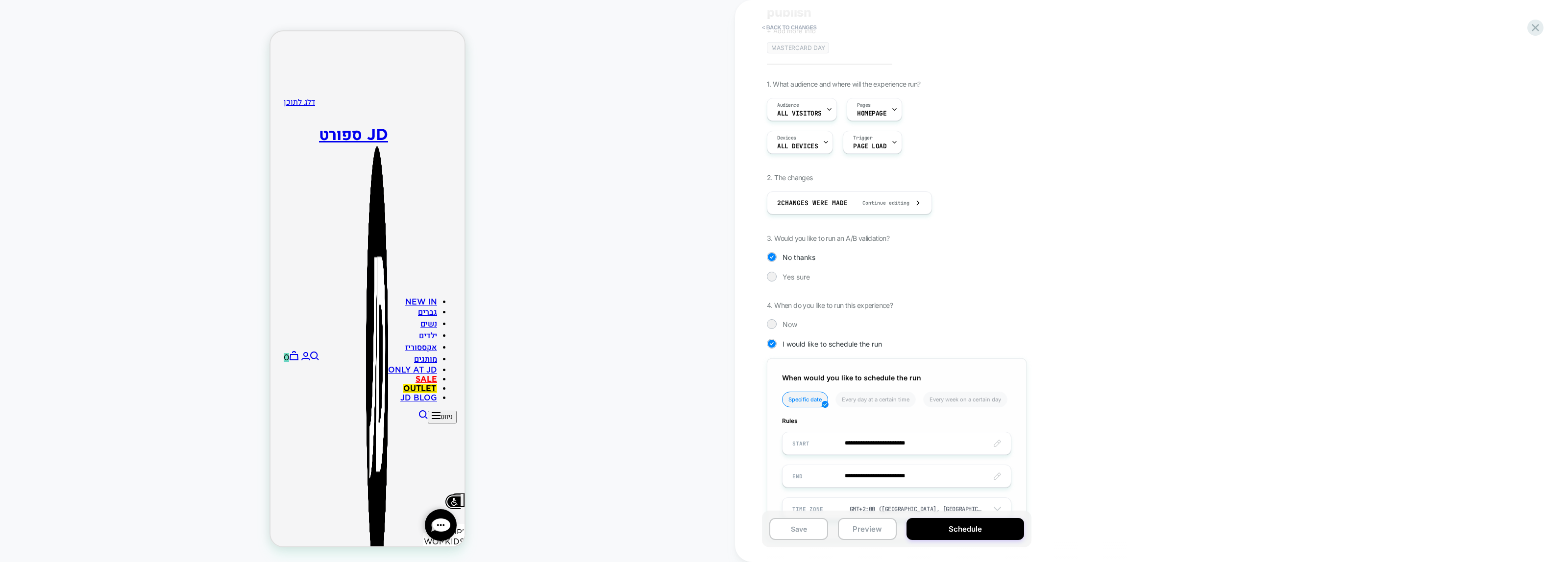
scroll to position [93, 0]
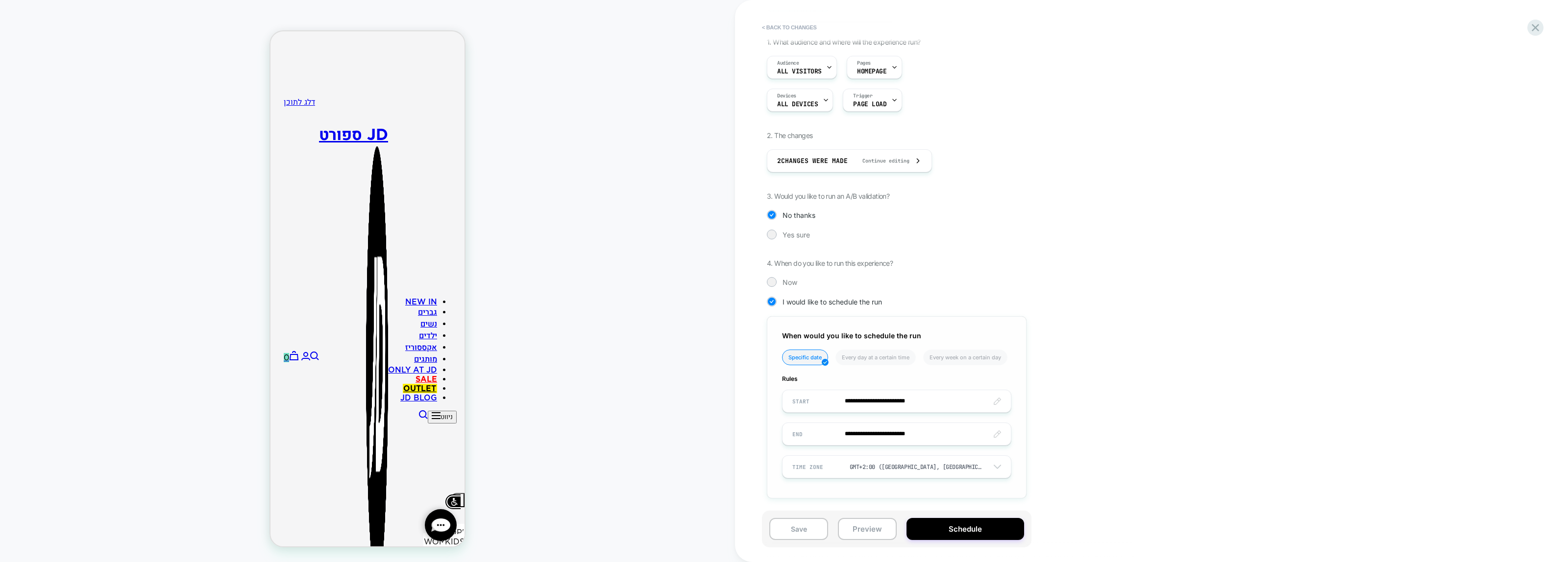
click at [885, 397] on input "**********" at bounding box center [897, 401] width 228 height 23
click at [902, 263] on span "›" at bounding box center [904, 260] width 14 height 8
click at [820, 318] on td "10" at bounding box center [821, 320] width 16 height 13
type input "**********"
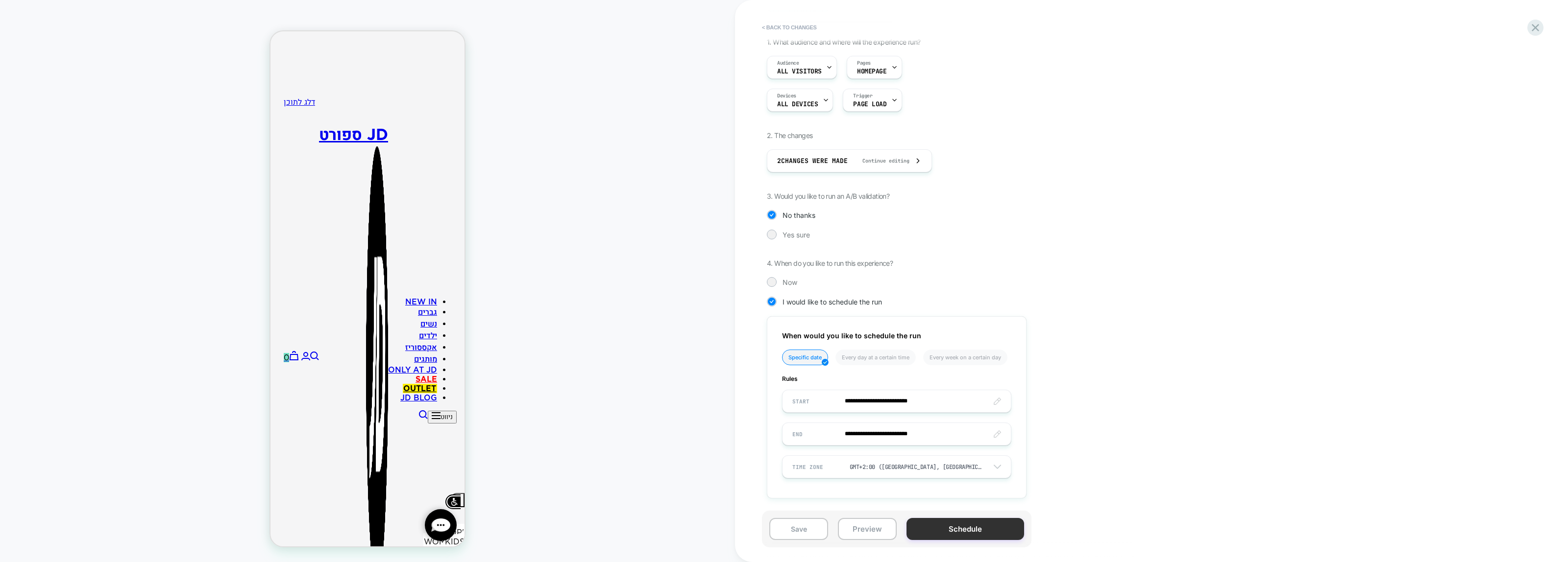
click at [939, 532] on button "Schedule" at bounding box center [966, 529] width 118 height 22
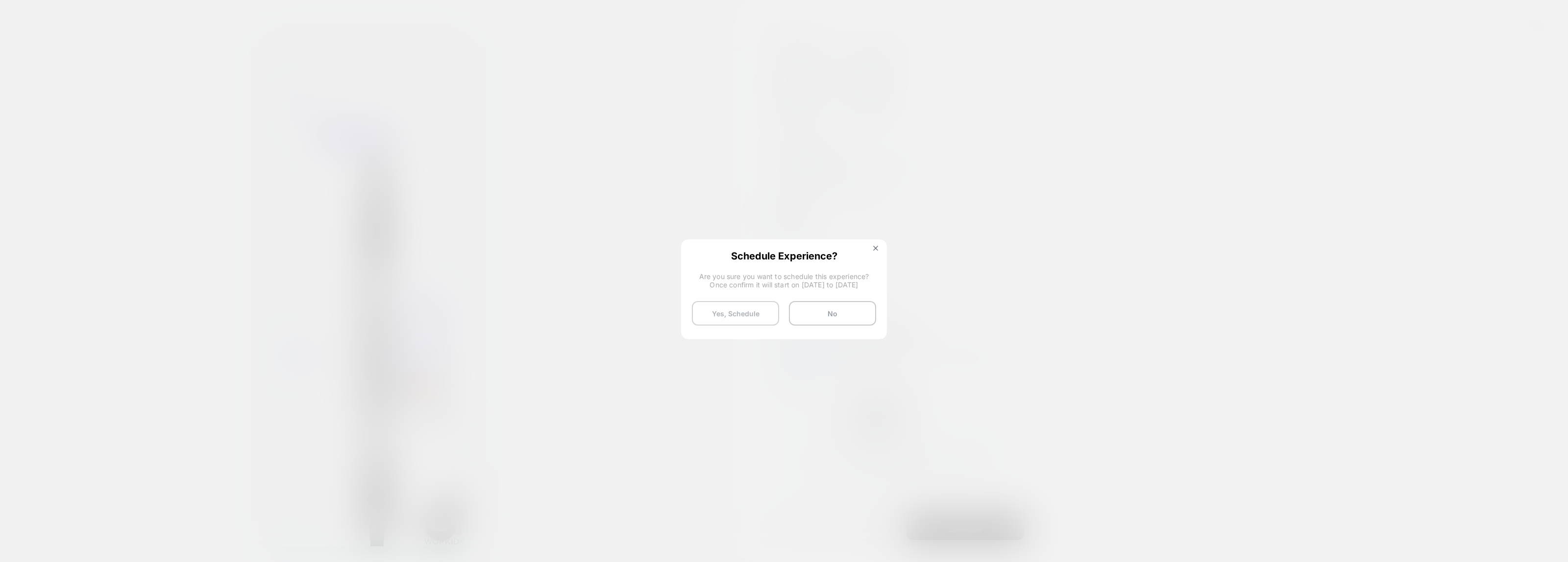
click at [741, 308] on button "Yes, Schedule" at bounding box center [735, 313] width 87 height 24
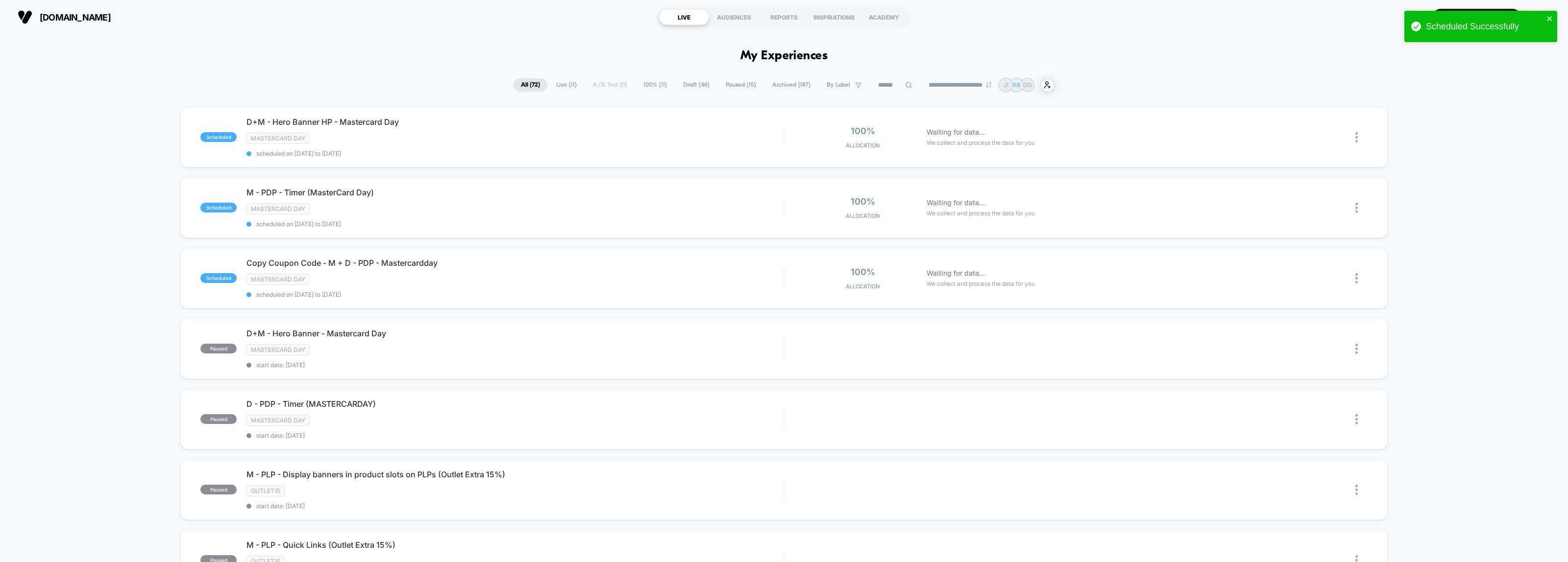
click at [840, 84] on span "By Label" at bounding box center [839, 85] width 23 height 7
click at [825, 171] on div "Mastercard day" at bounding box center [837, 167] width 93 height 10
click at [847, 261] on button "Save" at bounding box center [837, 263] width 93 height 15
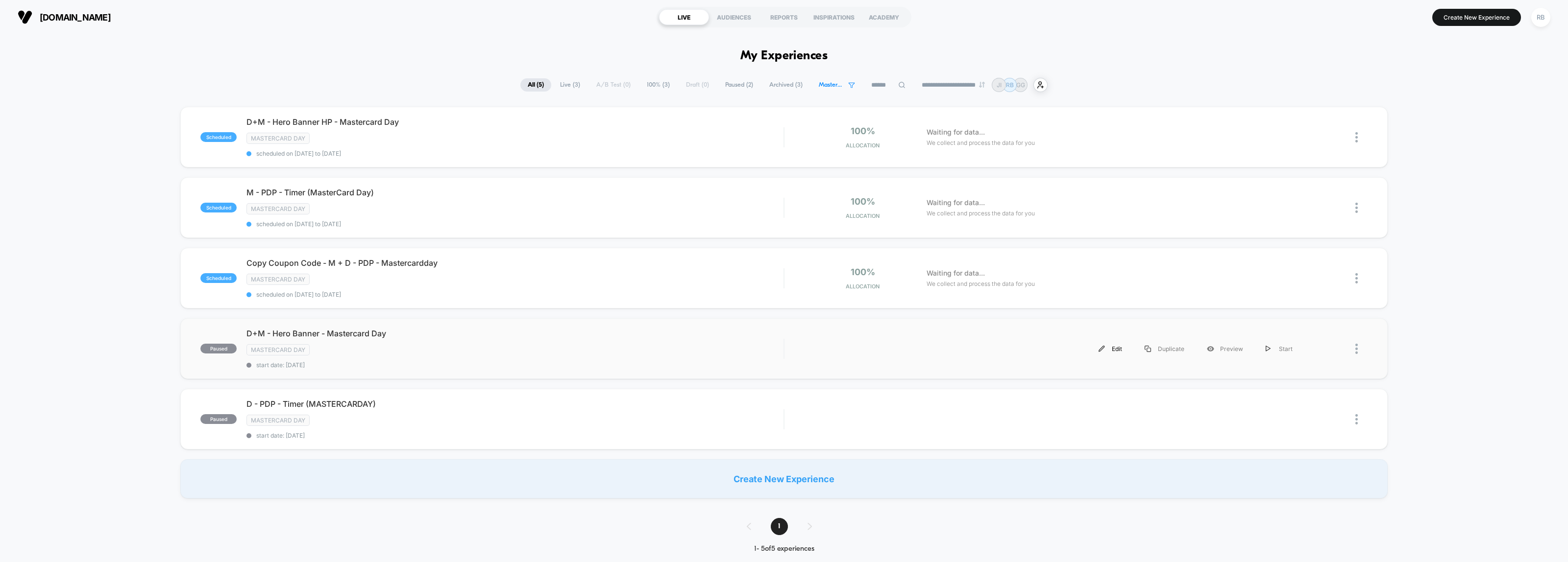
click at [1114, 344] on div "Edit" at bounding box center [1111, 349] width 46 height 22
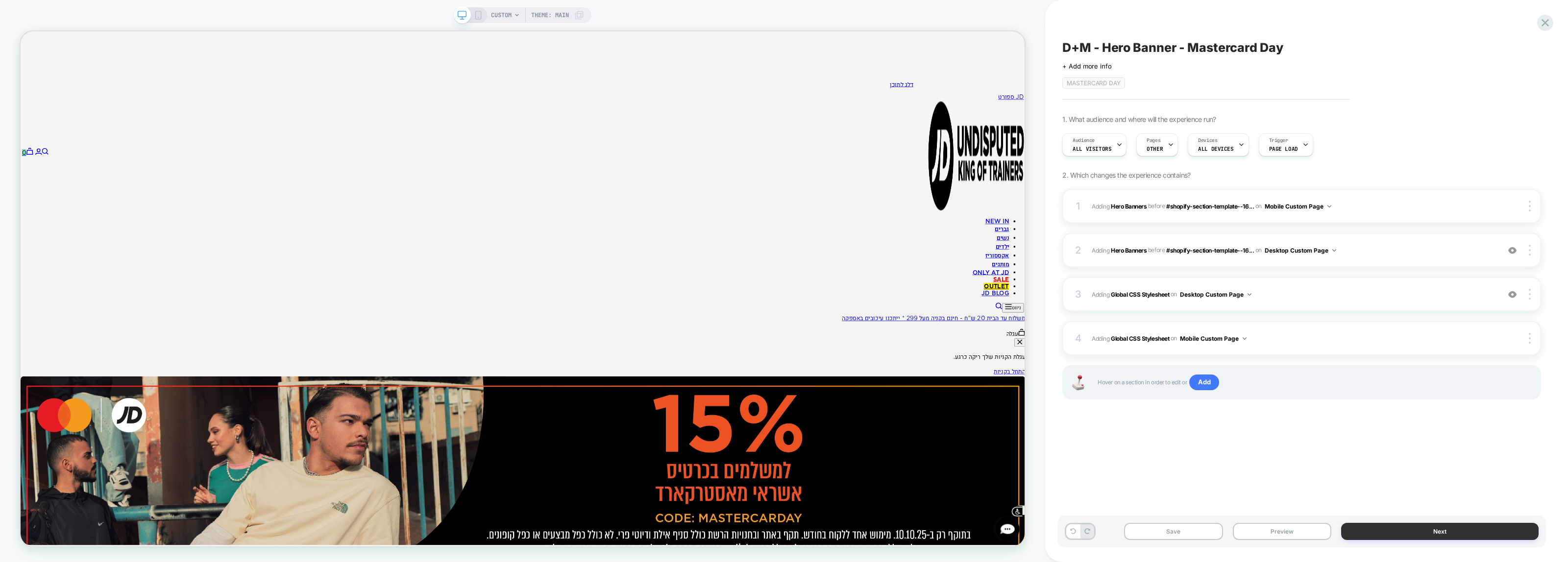
click at [1415, 540] on button "Next" at bounding box center [1439, 532] width 197 height 17
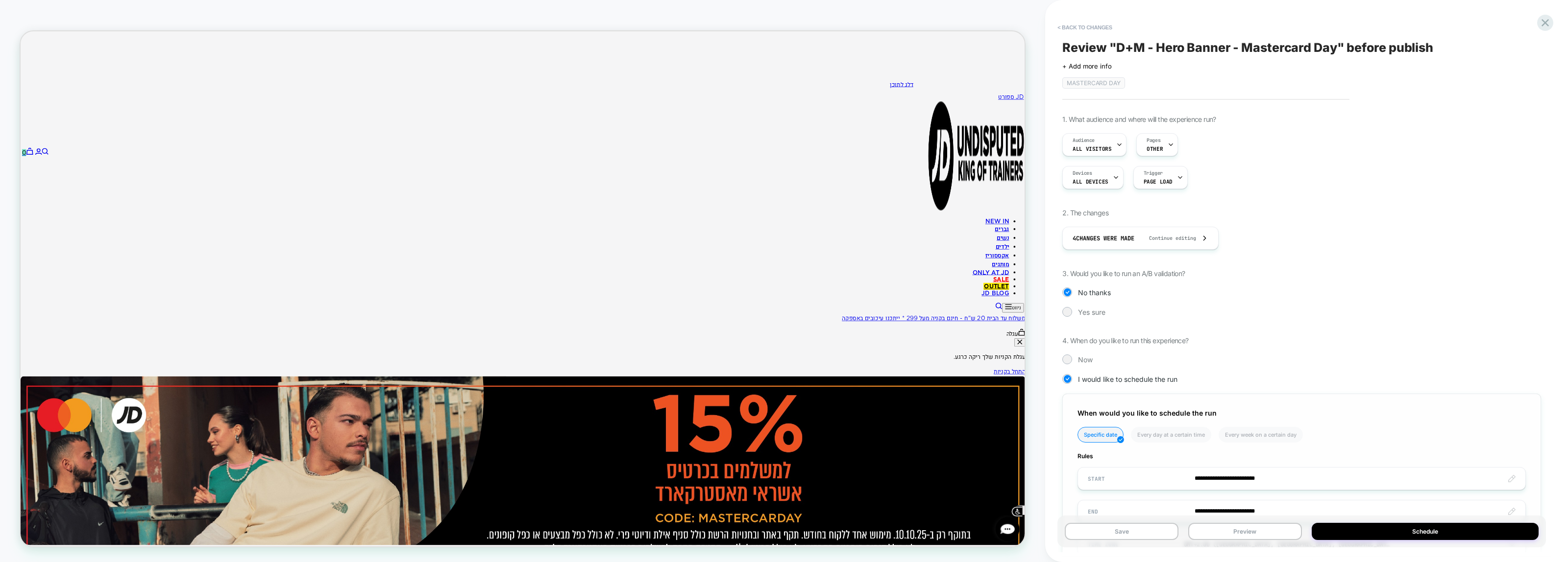
click at [1238, 482] on input "**********" at bounding box center [1301, 479] width 447 height 23
click at [1202, 346] on th "›" at bounding box center [1199, 339] width 16 height 13
click at [1121, 401] on td "10" at bounding box center [1116, 398] width 16 height 13
type input "**********"
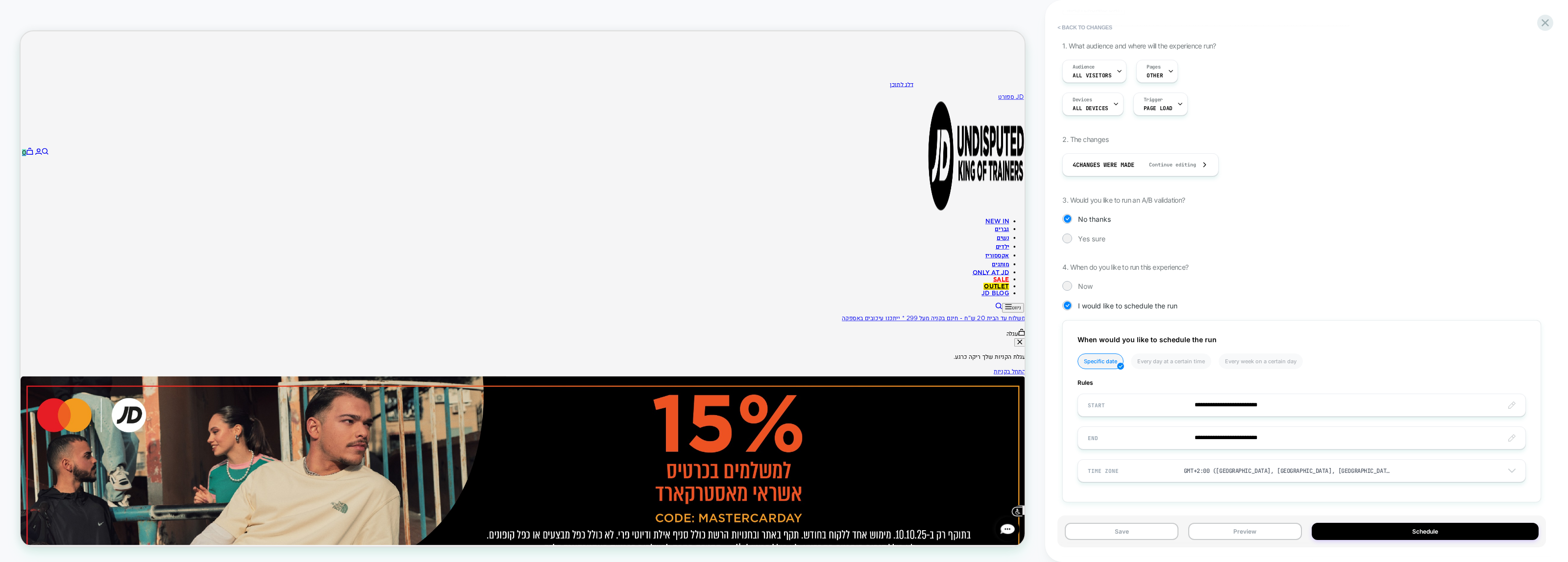
scroll to position [79, 0]
click at [1360, 530] on button "Schedule" at bounding box center [1425, 532] width 227 height 17
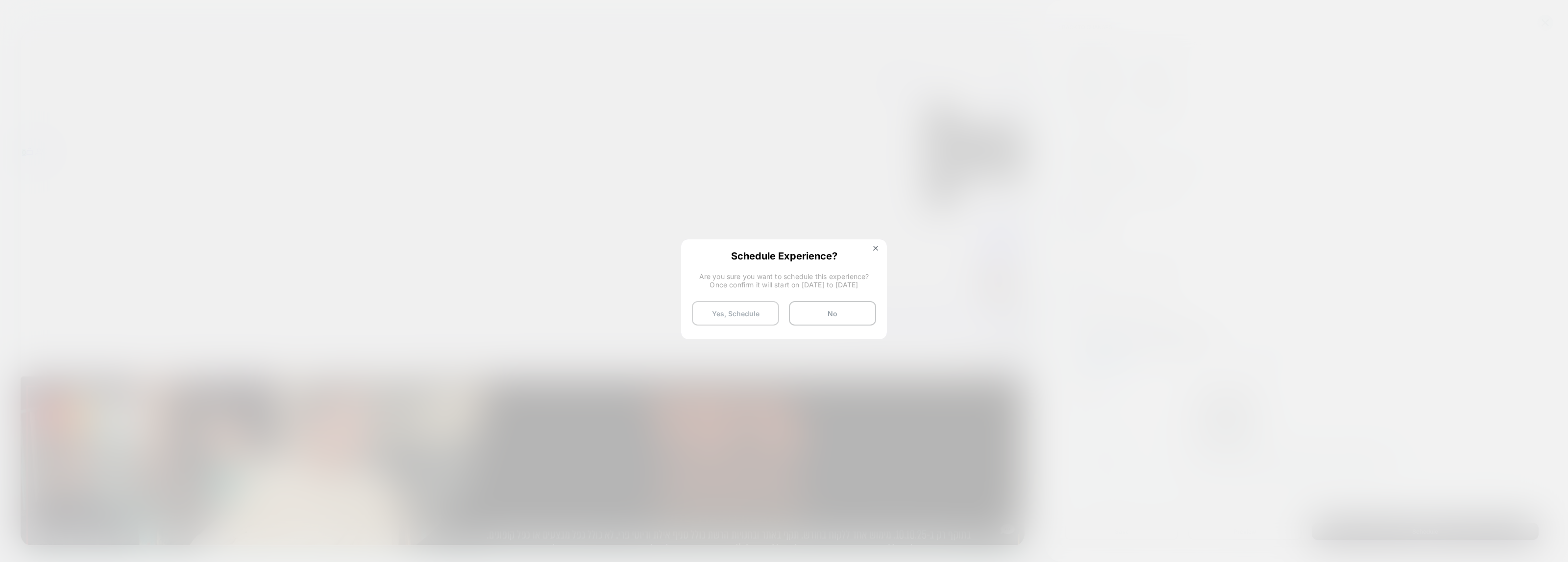
click at [724, 310] on button "Yes, Schedule" at bounding box center [735, 313] width 87 height 24
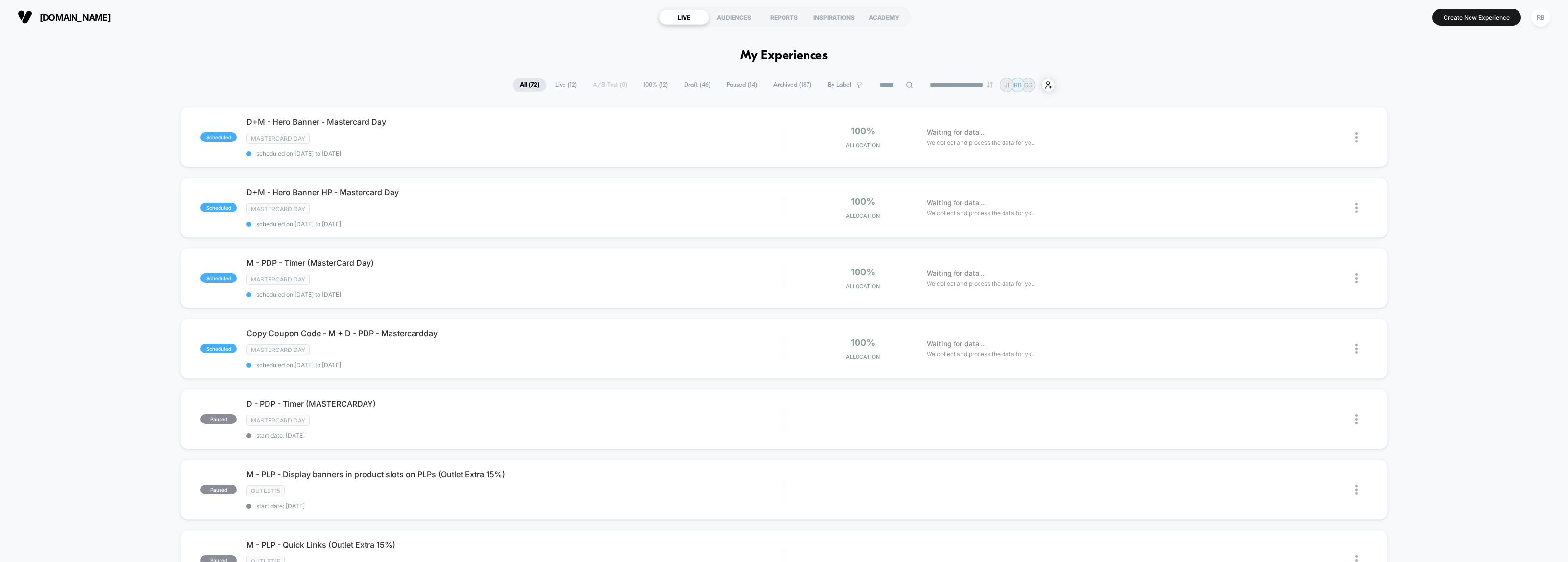
click at [842, 86] on span "By Label" at bounding box center [840, 85] width 23 height 7
click at [817, 154] on div "Mastercard day" at bounding box center [839, 150] width 93 height 10
click at [825, 265] on button "Save" at bounding box center [839, 263] width 93 height 15
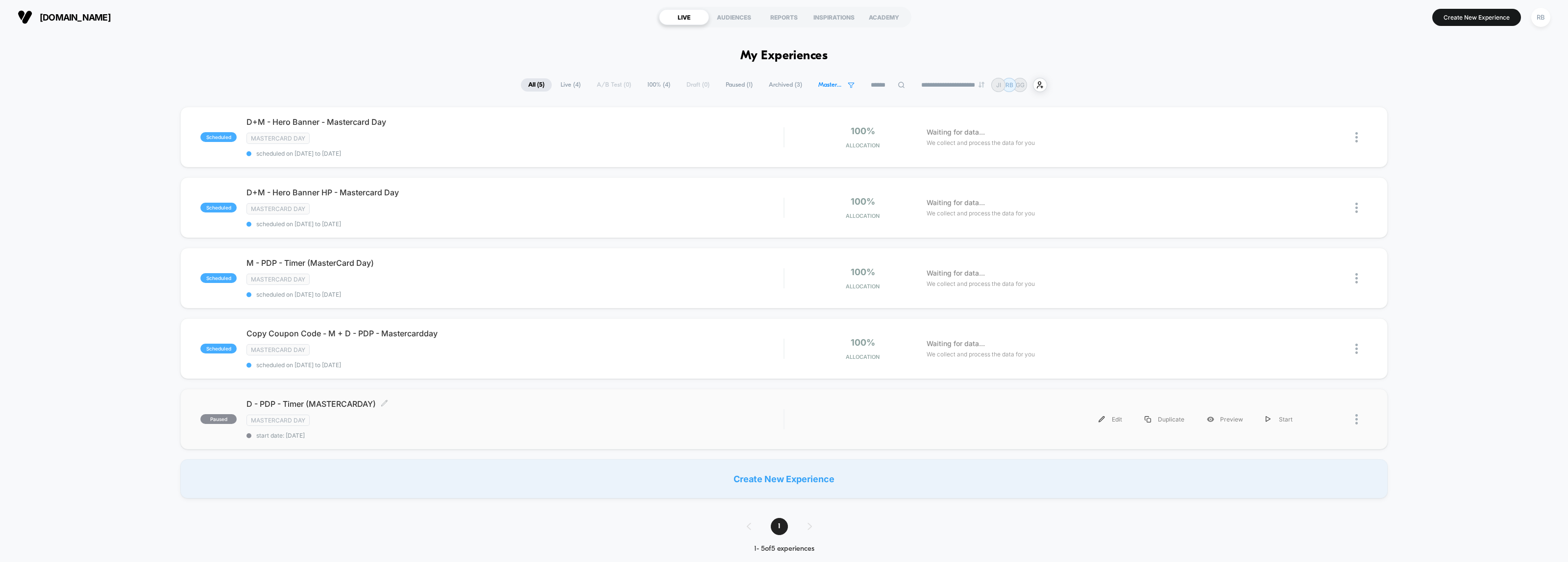
click at [586, 432] on span "start date: [DATE]" at bounding box center [515, 435] width 537 height 7
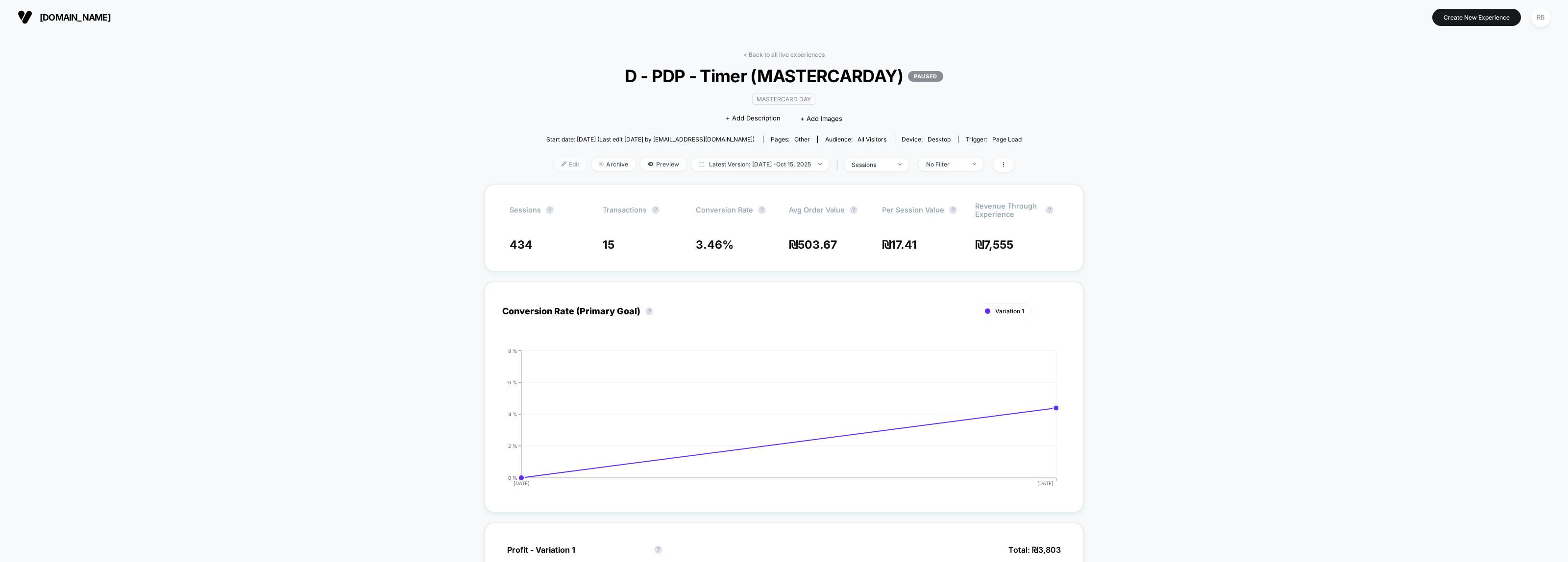
click at [561, 162] on img at bounding box center [563, 163] width 4 height 4
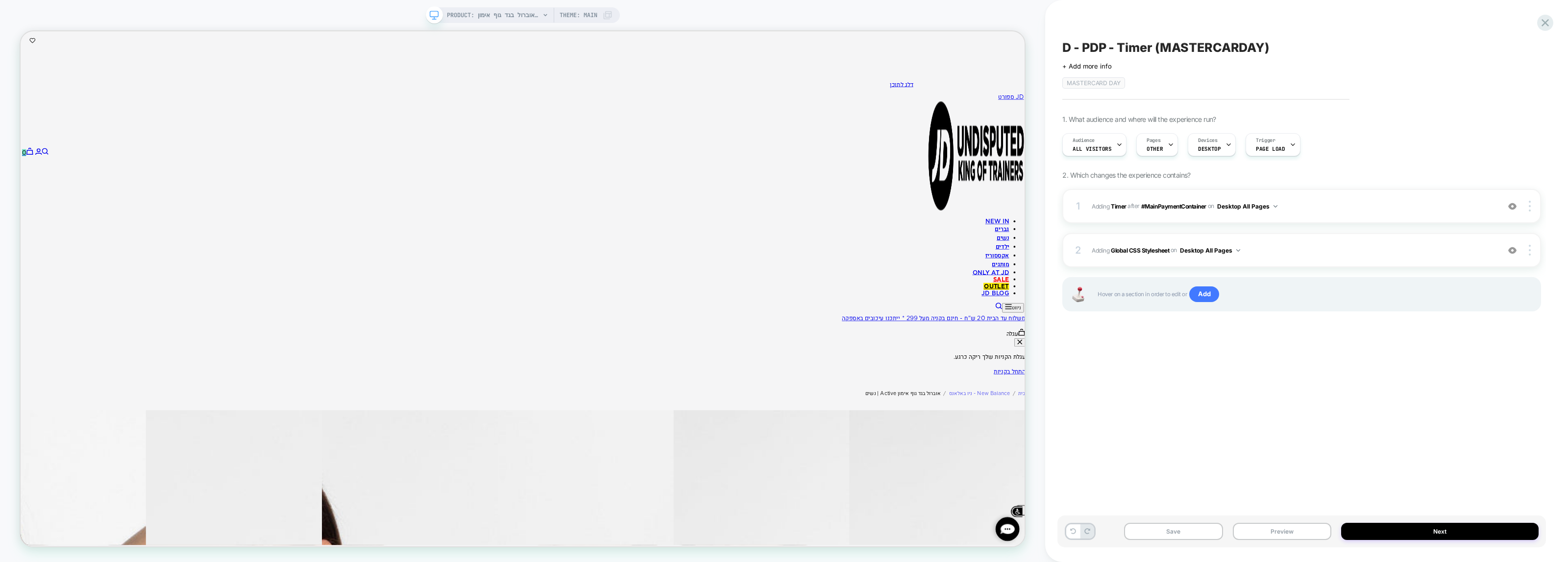
click at [1354, 209] on span "#_loomi_addon_1721891830873_dup1723037992_dup1728824585_dup1730728466_dup173606…" at bounding box center [1293, 207] width 402 height 12
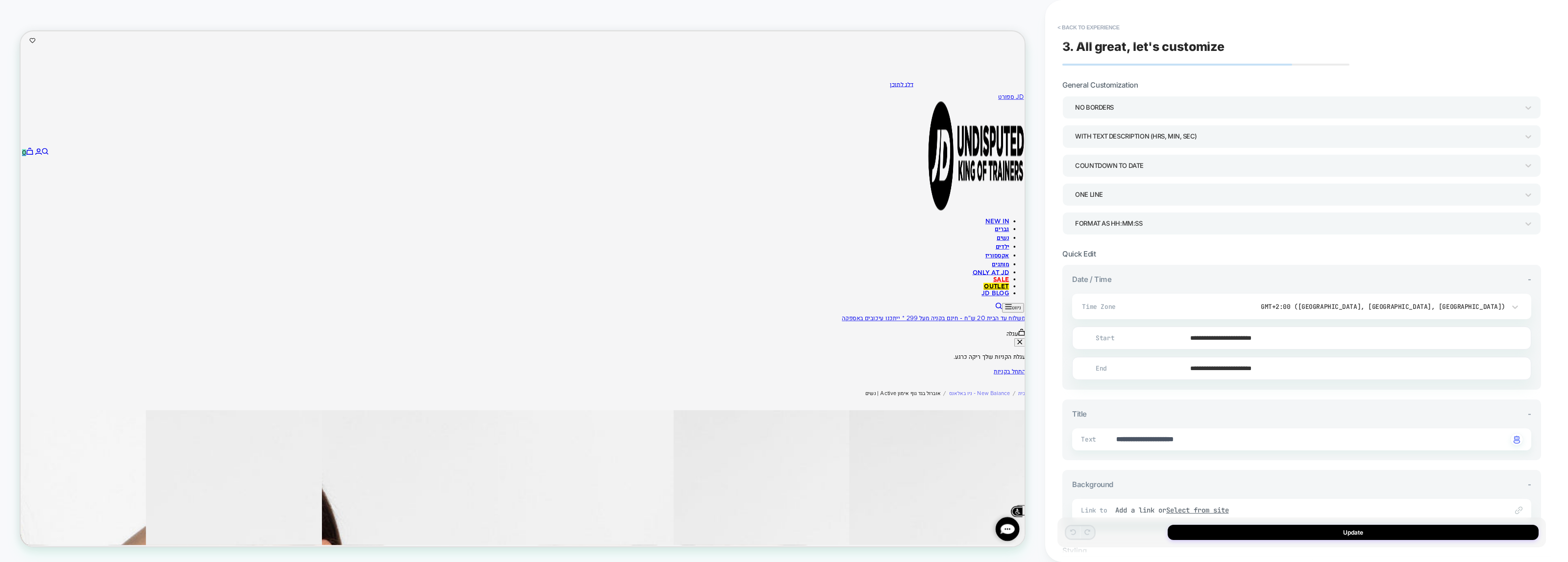
click at [1277, 343] on input "**********" at bounding box center [1300, 338] width 459 height 23
click at [1192, 196] on span "›" at bounding box center [1194, 196] width 14 height 7
click at [1125, 258] on td "11" at bounding box center [1127, 257] width 16 height 13
type textarea "*"
type input "**********"
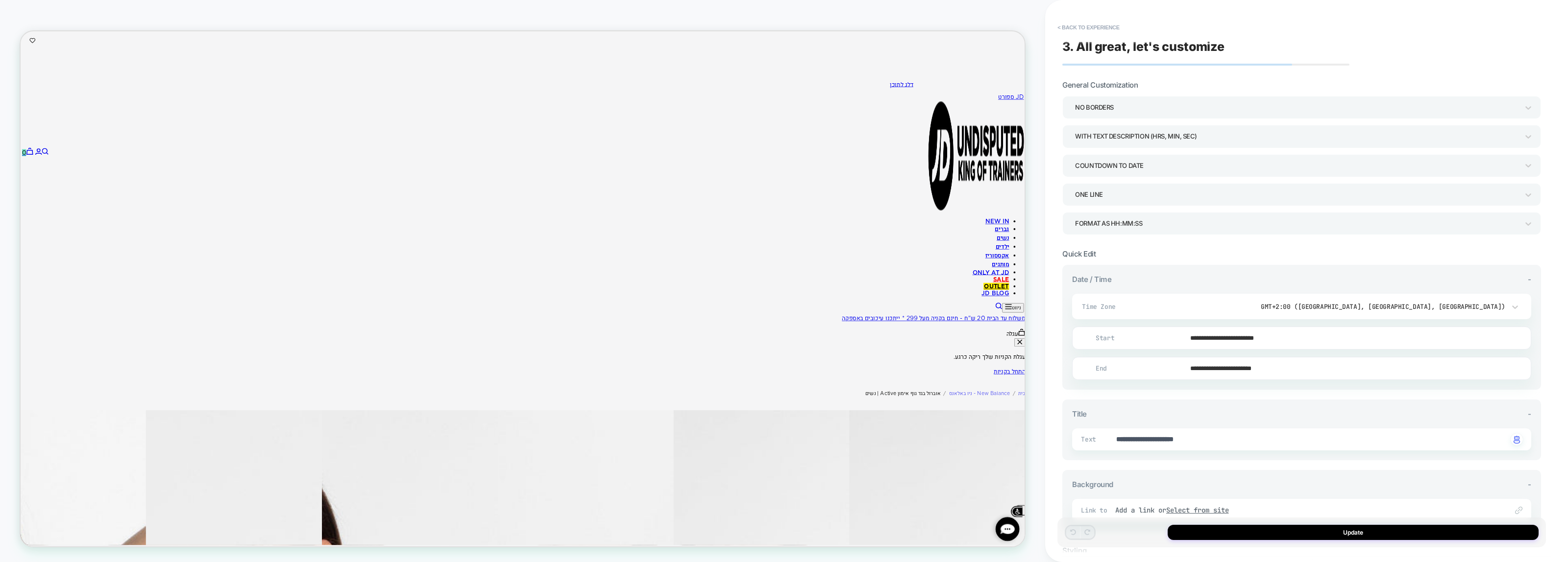
click at [1209, 343] on input "**********" at bounding box center [1300, 338] width 459 height 23
click at [1113, 258] on td "10" at bounding box center [1111, 257] width 16 height 13
type textarea "*"
type input "**********"
click at [1199, 376] on input "**********" at bounding box center [1300, 368] width 459 height 23
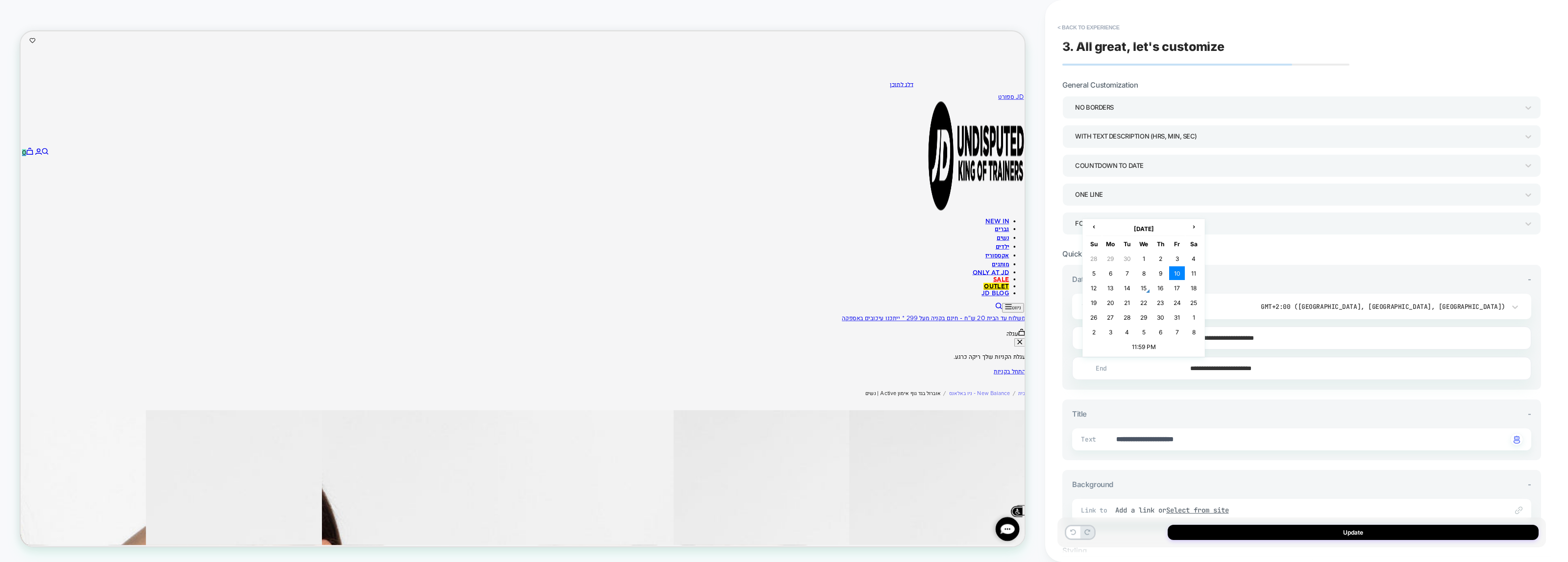
click at [1177, 277] on td "10" at bounding box center [1177, 273] width 16 height 13
click at [1226, 370] on input "**********" at bounding box center [1300, 368] width 459 height 23
drag, startPoint x: 1194, startPoint y: 236, endPoint x: 1191, endPoint y: 246, distance: 10.4
click at [1193, 236] on th "›" at bounding box center [1194, 228] width 16 height 13
click at [1114, 290] on td "10" at bounding box center [1111, 287] width 16 height 13
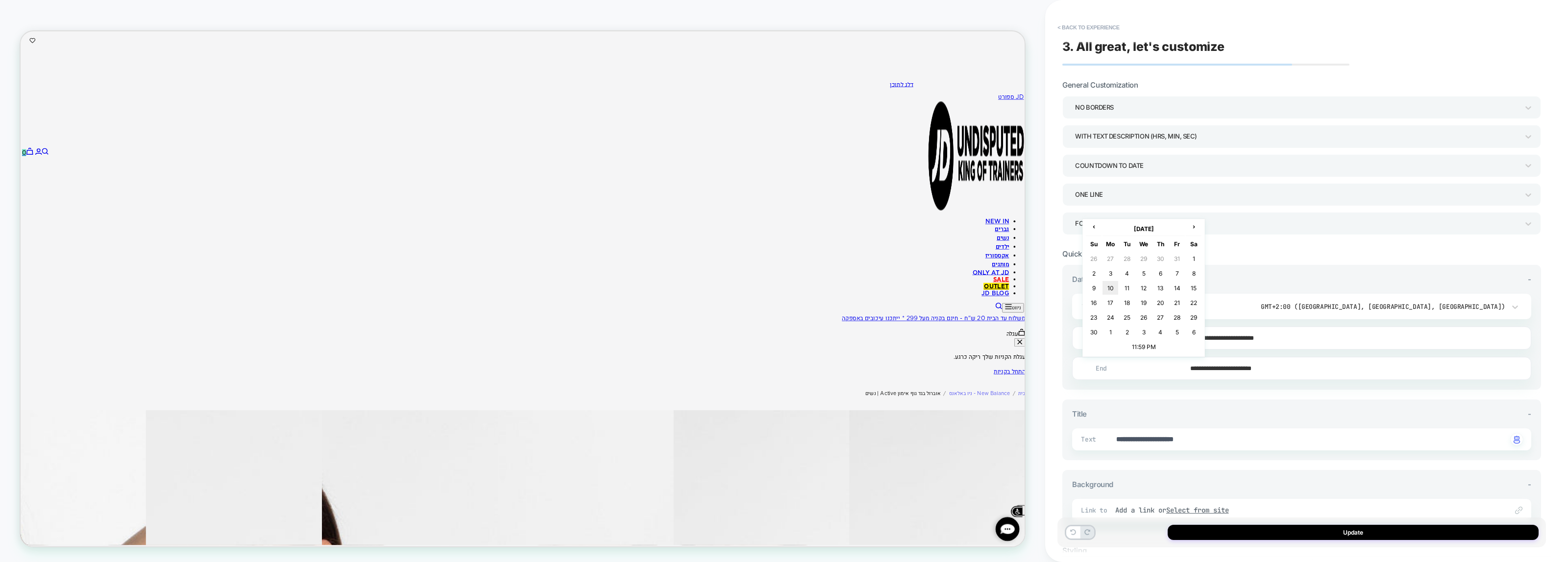
type textarea "*"
type input "**********"
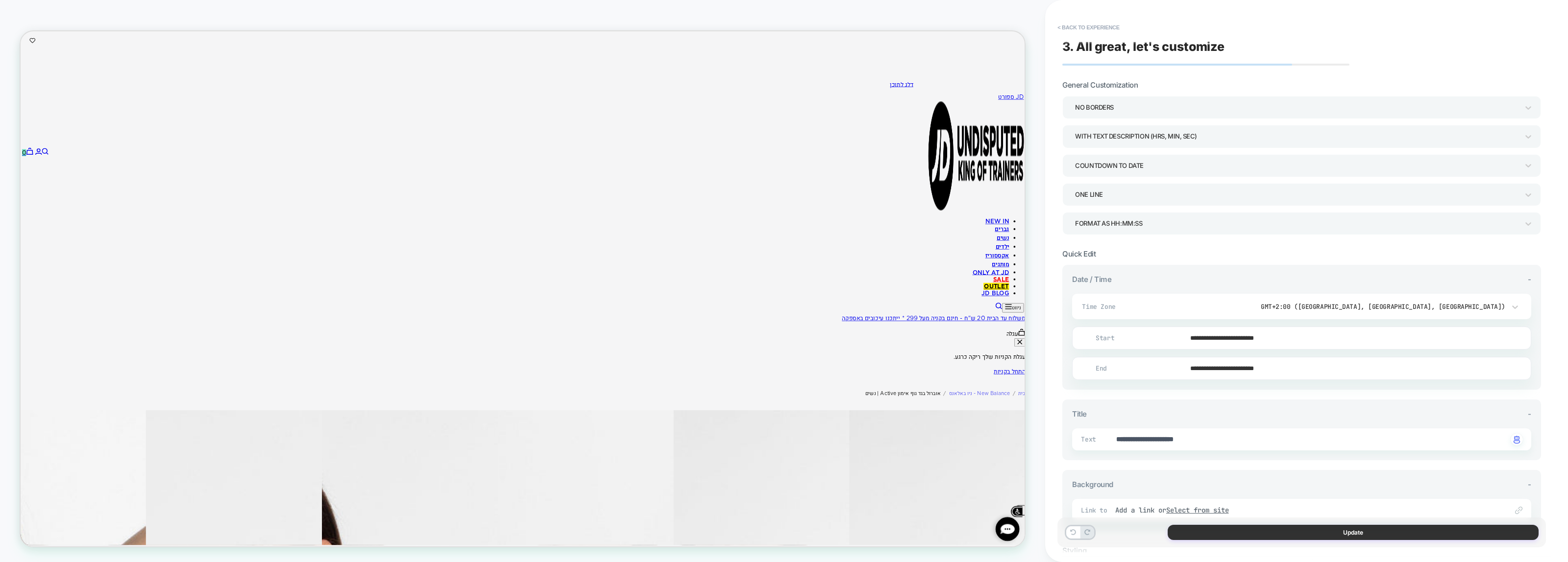
click at [1259, 534] on button "Update" at bounding box center [1354, 533] width 371 height 15
type textarea "*"
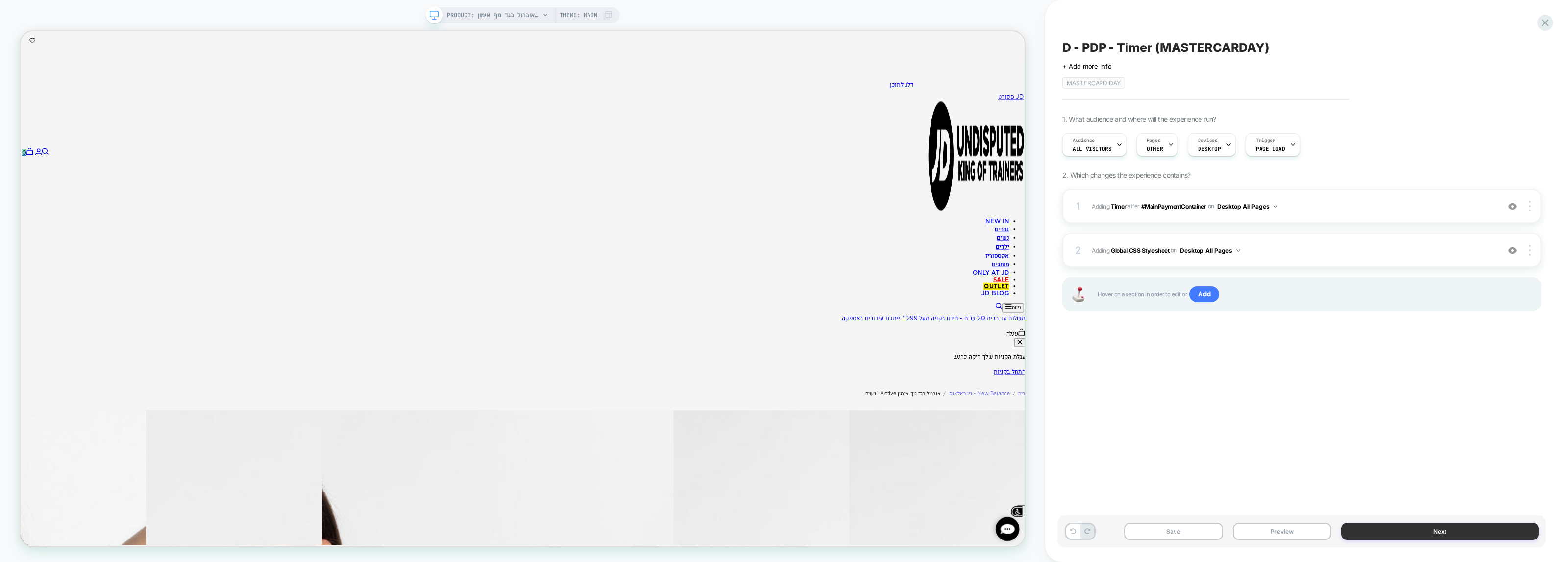
click at [1444, 532] on button "Next" at bounding box center [1439, 532] width 197 height 17
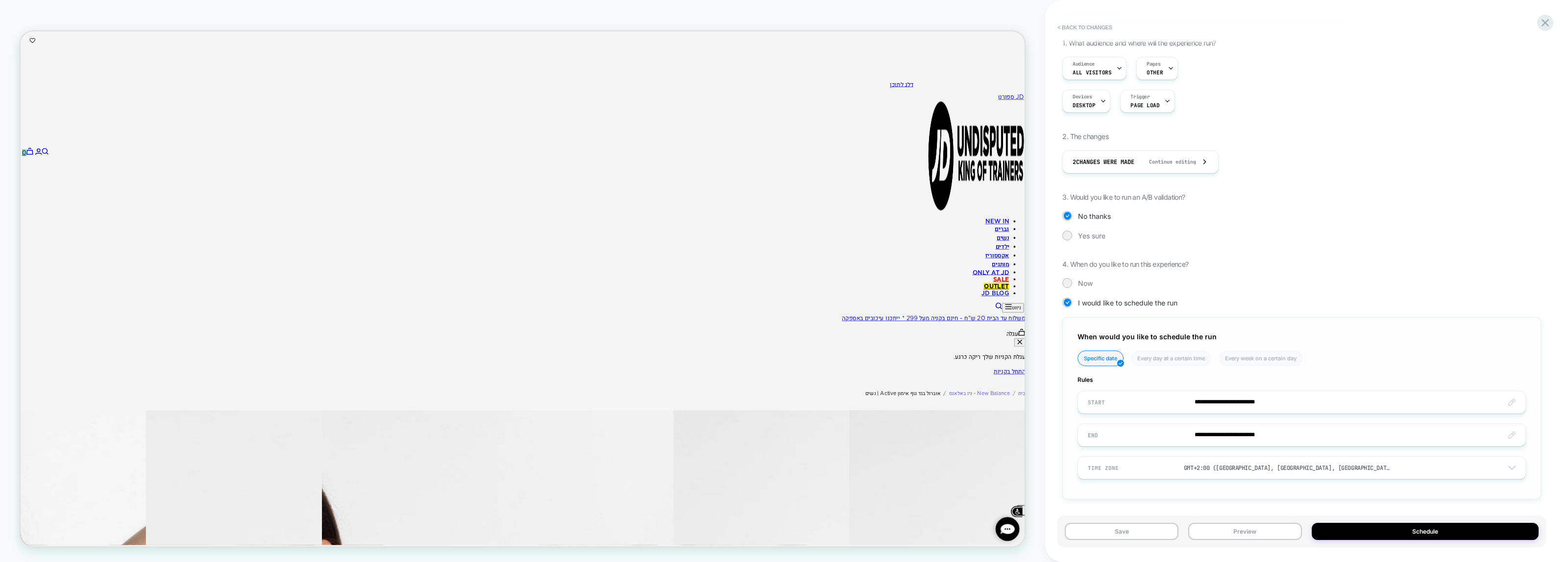
scroll to position [79, 0]
click at [1226, 400] on input "**********" at bounding box center [1301, 401] width 447 height 23
click at [1197, 269] on th "›" at bounding box center [1199, 261] width 16 height 13
drag, startPoint x: 1115, startPoint y: 321, endPoint x: 1171, endPoint y: 450, distance: 140.6
click at [1116, 324] on td "10" at bounding box center [1116, 320] width 16 height 13
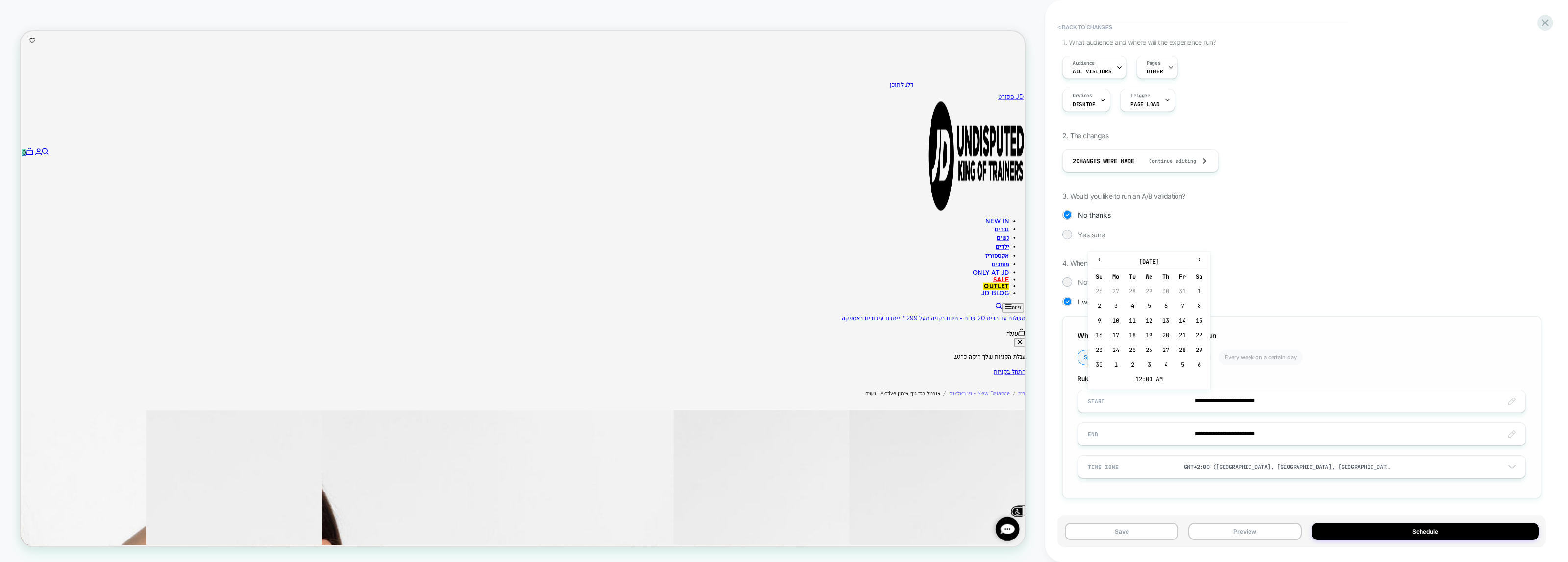
type input "**********"
click at [1425, 534] on button "Schedule" at bounding box center [1425, 532] width 227 height 17
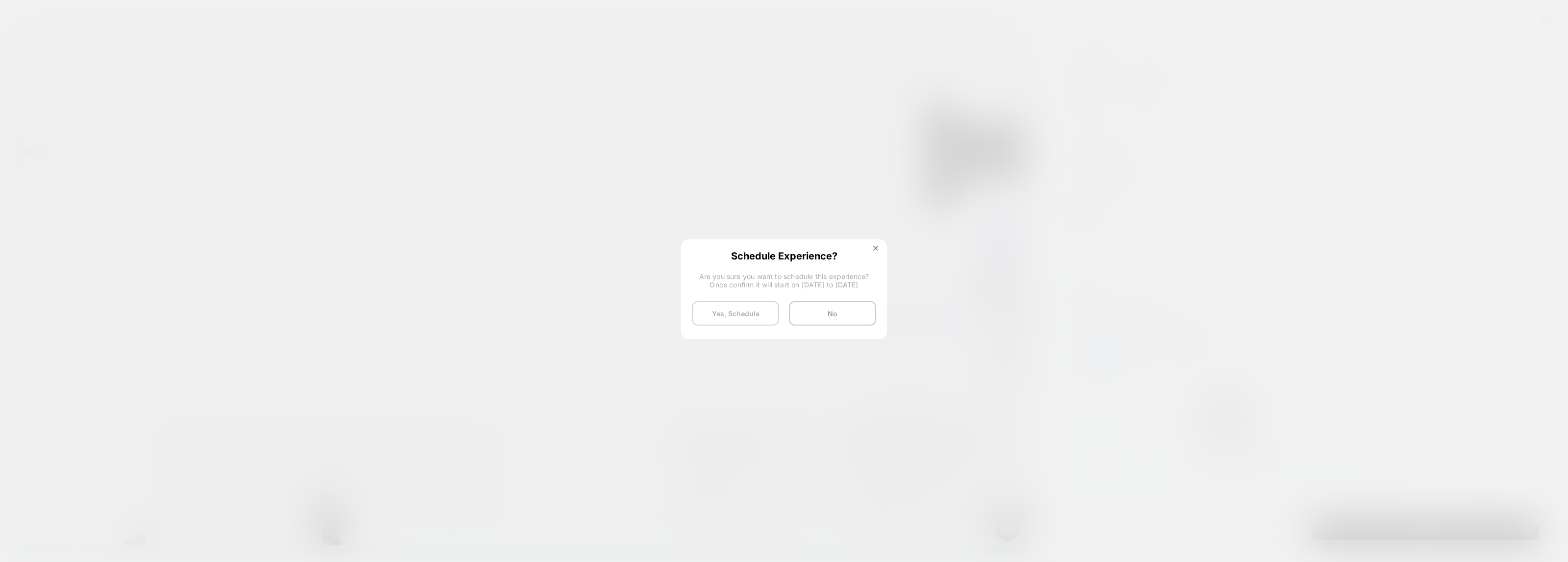
click at [759, 319] on button "Yes, Schedule" at bounding box center [735, 313] width 87 height 24
